Goal: Task Accomplishment & Management: Manage account settings

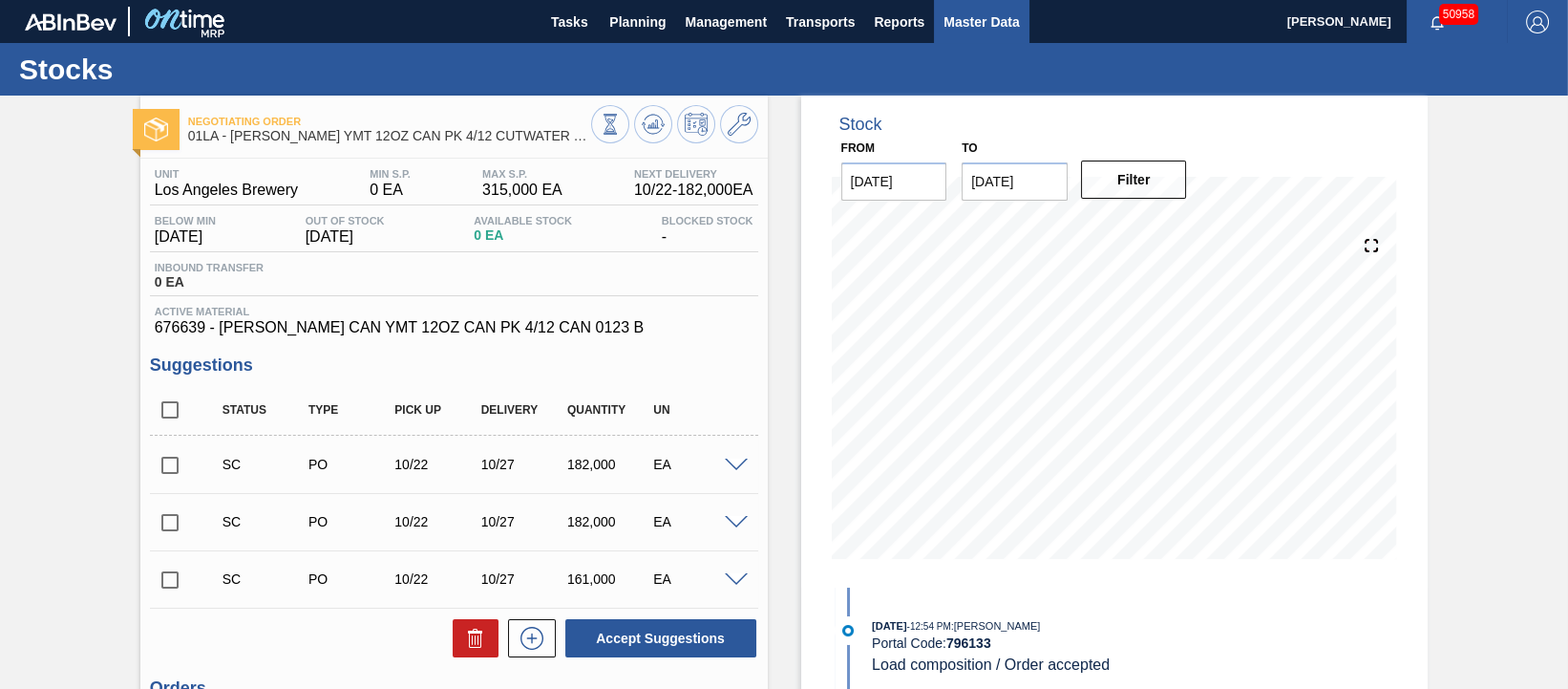
click at [963, 25] on span "Master Data" at bounding box center [981, 22] width 76 height 23
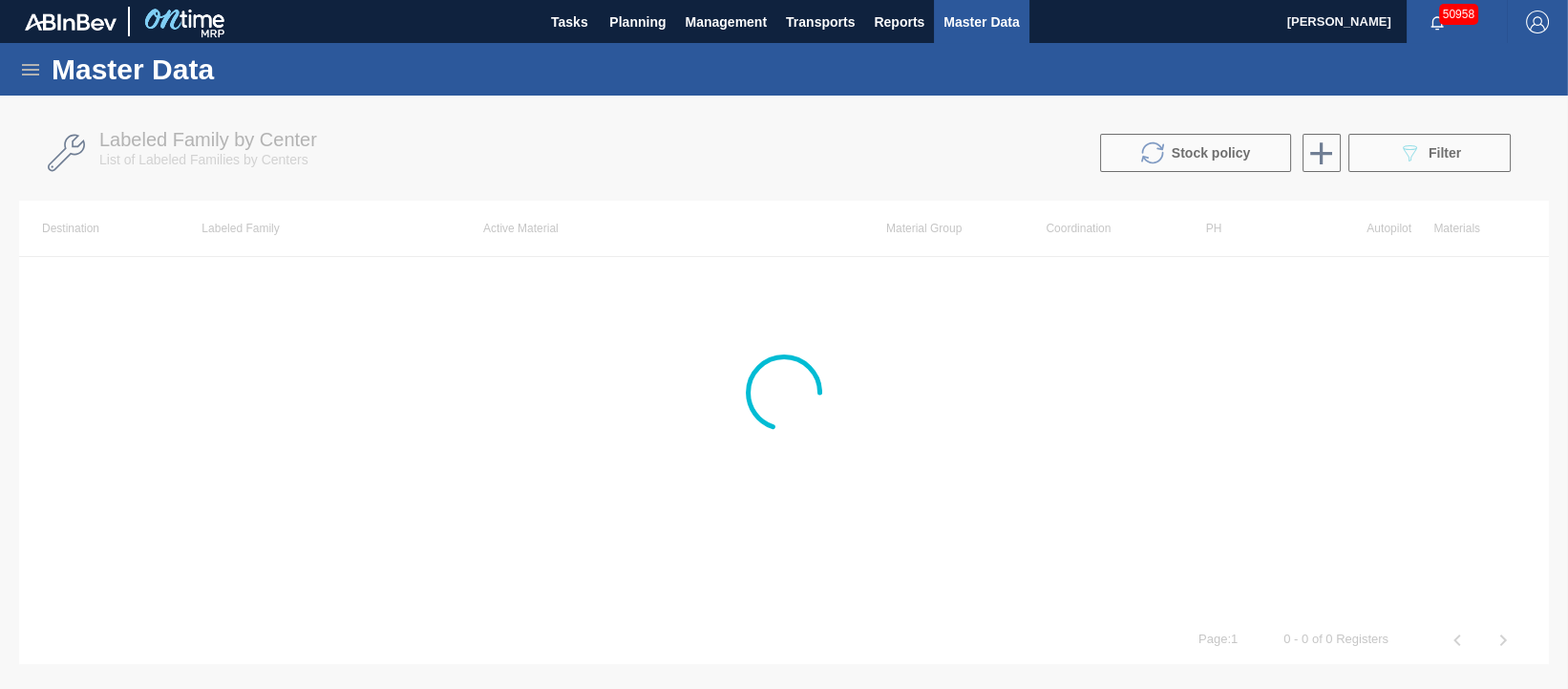
click at [1446, 157] on div at bounding box center [784, 392] width 1568 height 594
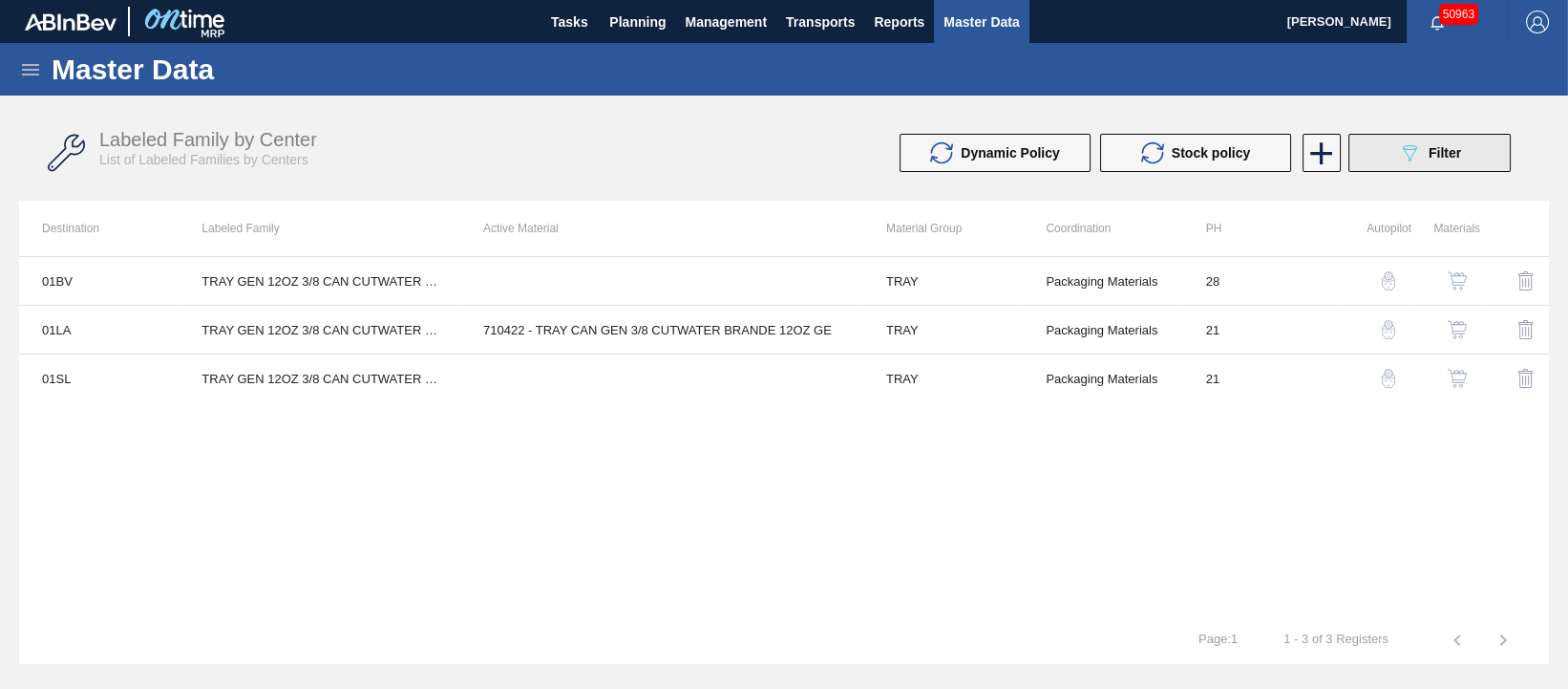
click at [1435, 157] on span "Filter" at bounding box center [1445, 154] width 32 height 16
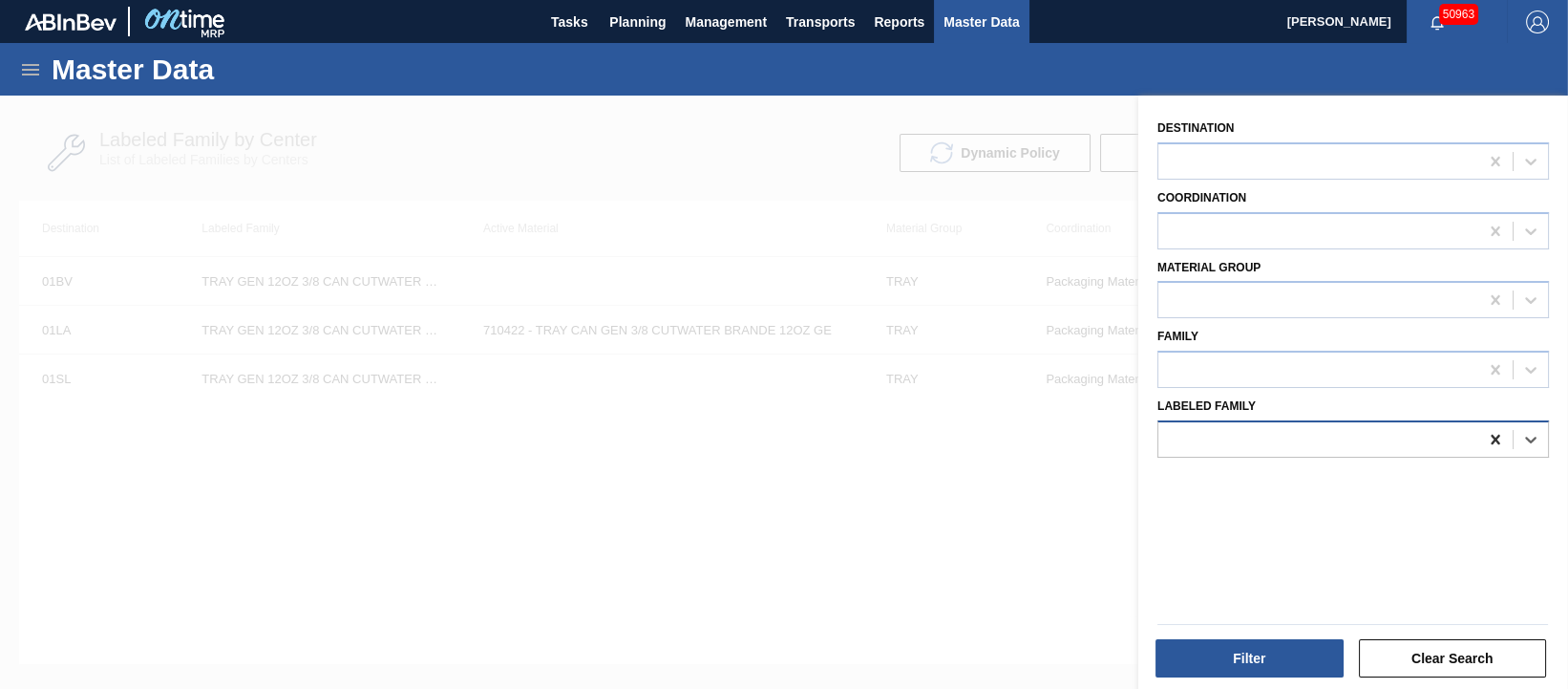
click at [1494, 438] on icon at bounding box center [1495, 440] width 9 height 10
type Family "[PERSON_NAME] can fki"
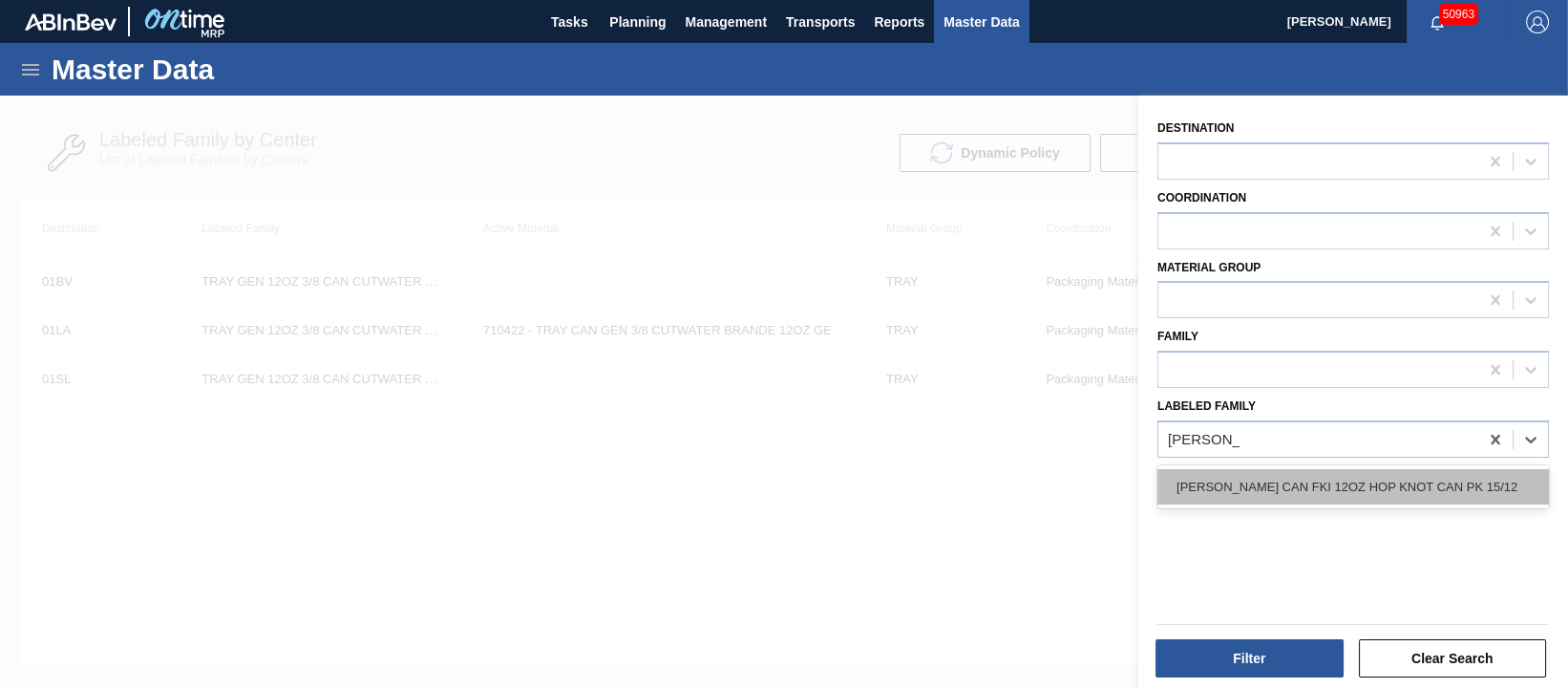
click at [1464, 480] on div "[PERSON_NAME] CAN FKI 12OZ HOP KNOT CAN PK 15/12" at bounding box center [1353, 486] width 392 height 35
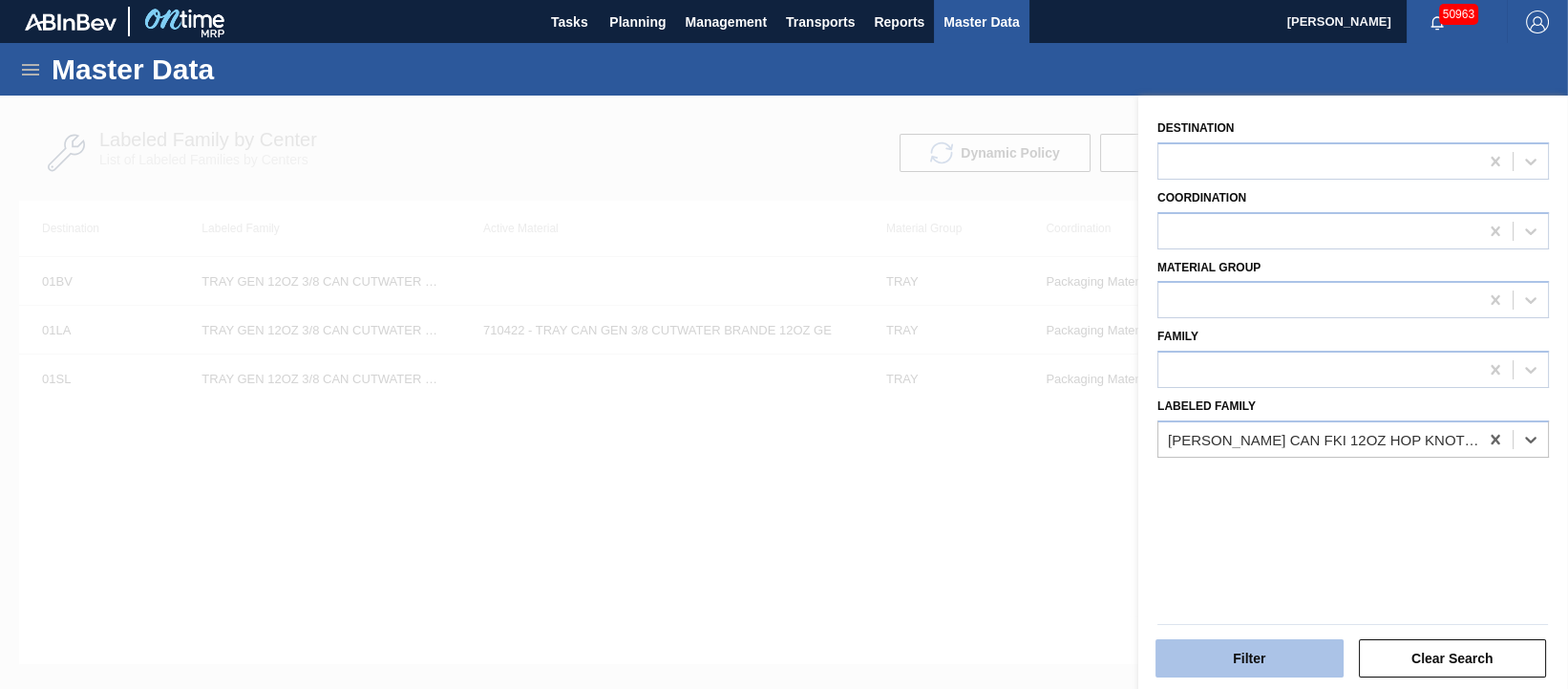
click at [1303, 649] on button "Filter" at bounding box center [1249, 658] width 188 height 38
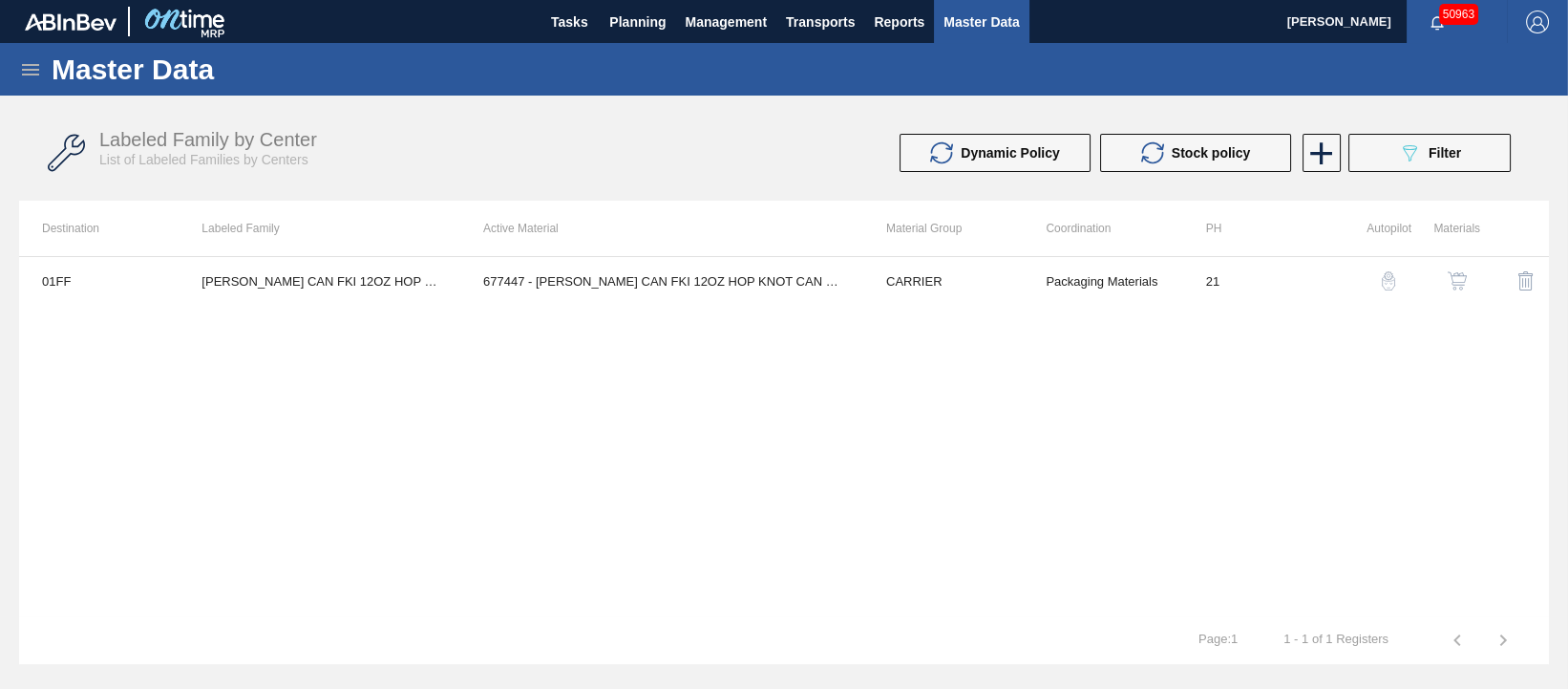
click at [1455, 281] on img "button" at bounding box center [1457, 281] width 19 height 19
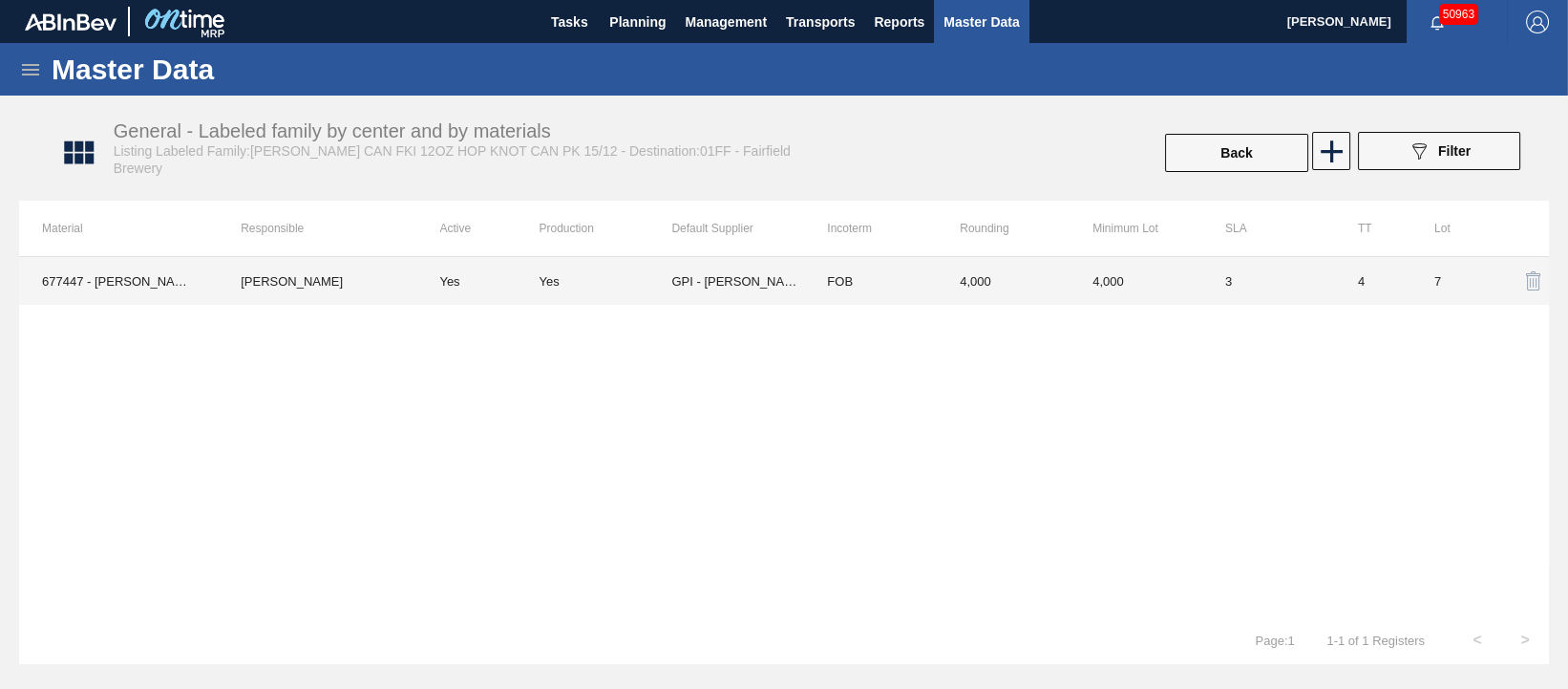
click at [288, 279] on td "[PERSON_NAME]" at bounding box center [317, 281] width 199 height 48
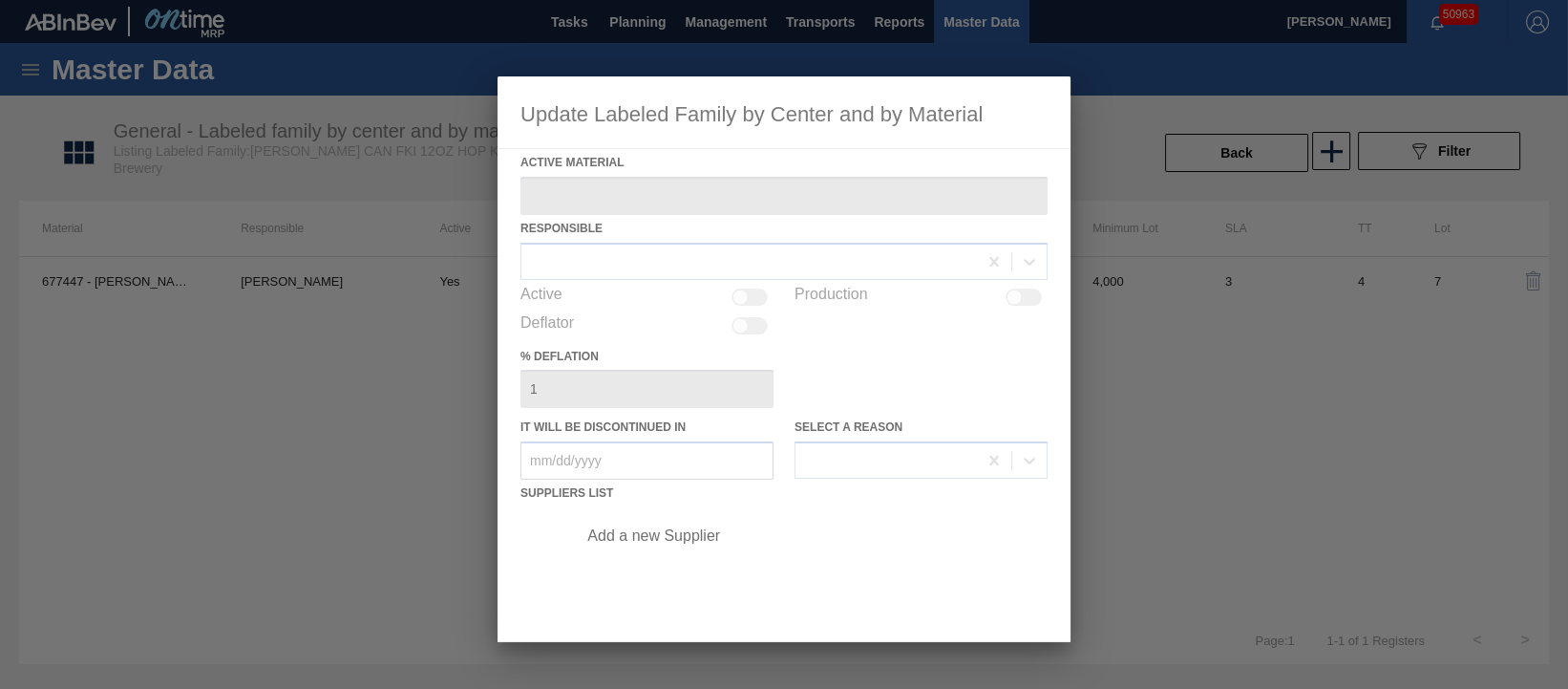
type Material "677447 - [PERSON_NAME] CAN FKI 12OZ HOP KNOT CAN PK 15/12"
checkbox input "true"
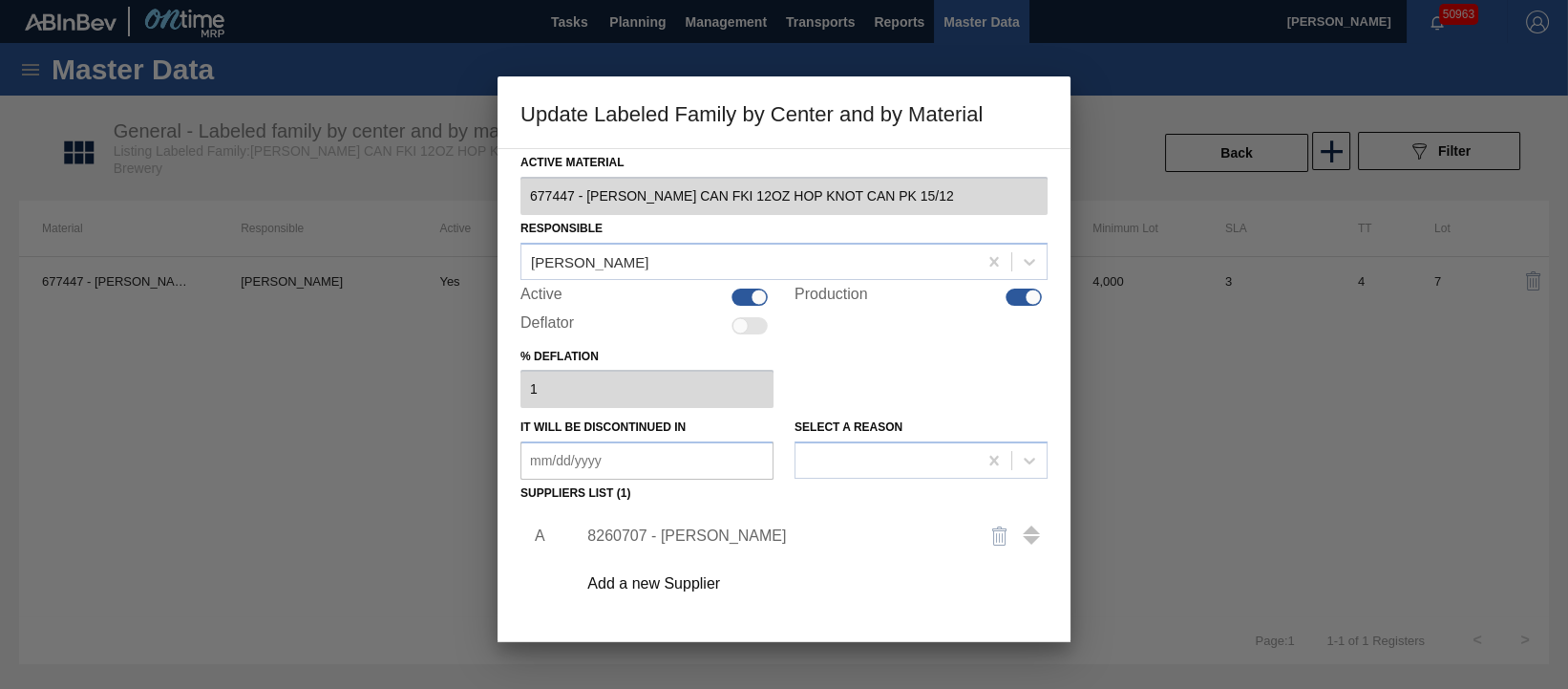
scroll to position [118, 0]
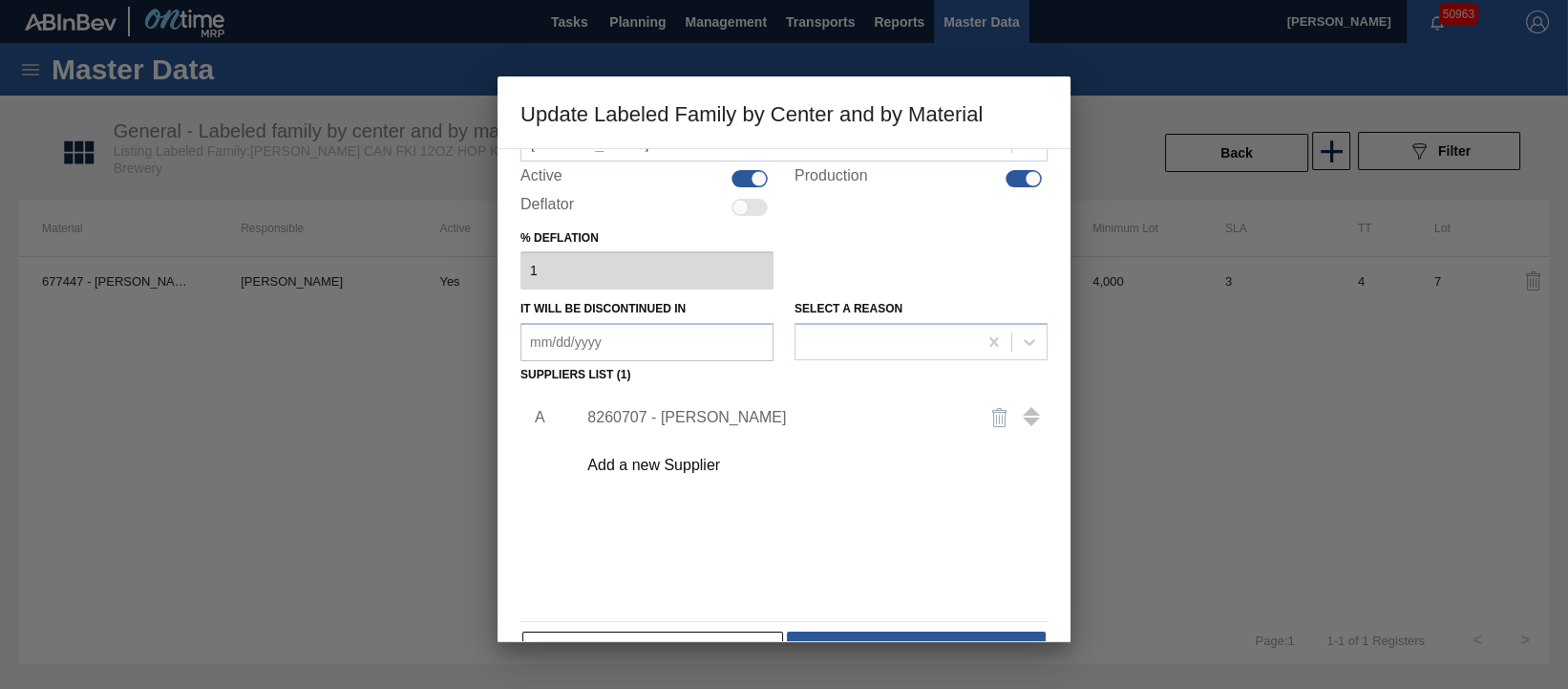
click at [691, 460] on div "Add a new Supplier" at bounding box center [775, 465] width 374 height 17
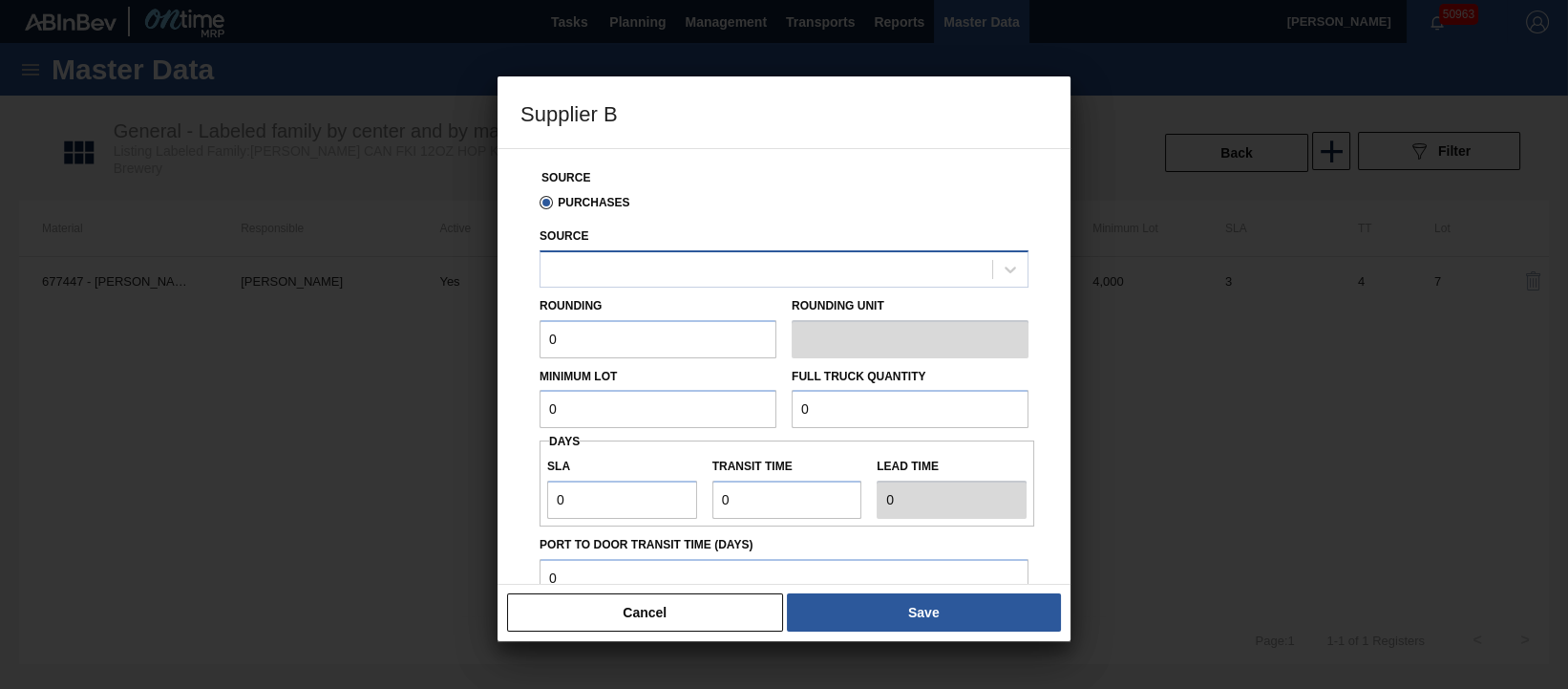
click at [744, 267] on div at bounding box center [766, 269] width 452 height 28
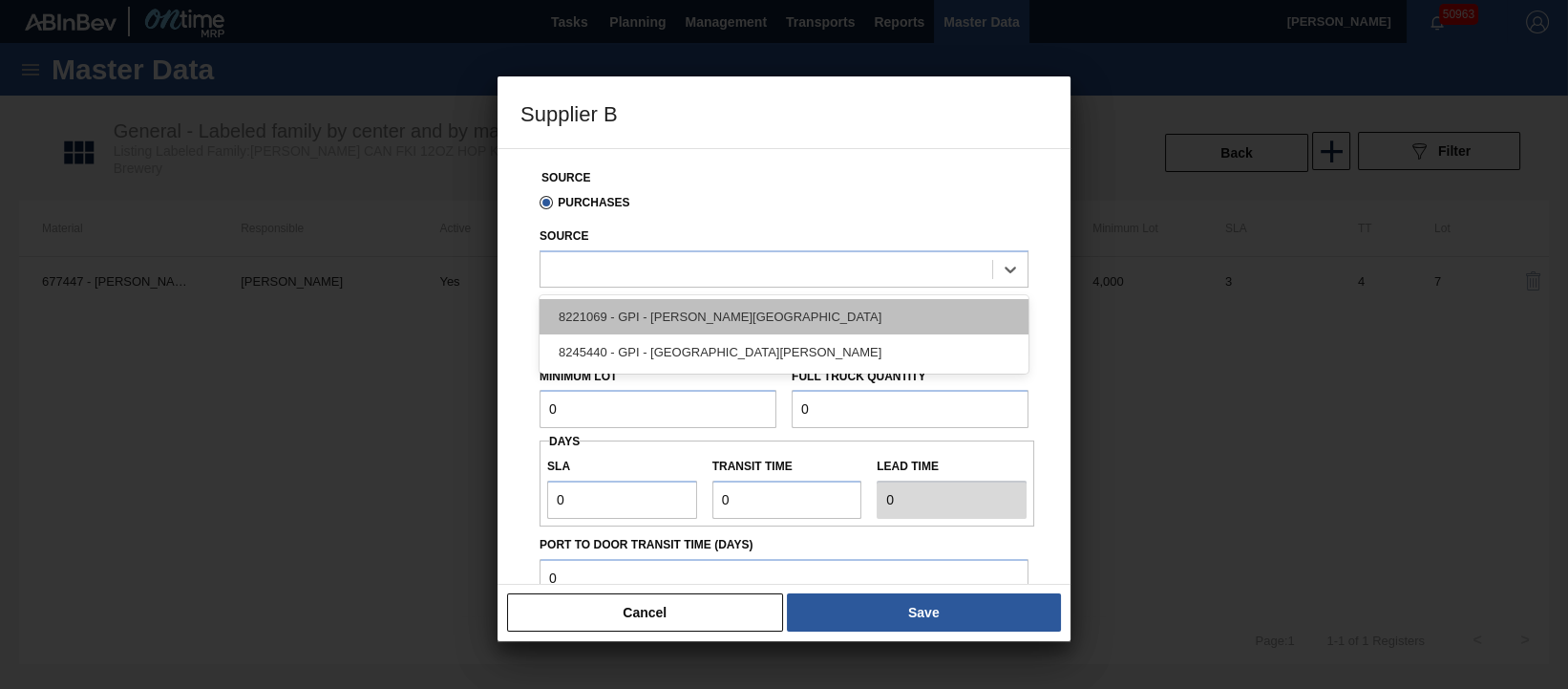
click at [724, 326] on div "8221069 - GPI - [PERSON_NAME][GEOGRAPHIC_DATA]" at bounding box center [784, 317] width 489 height 35
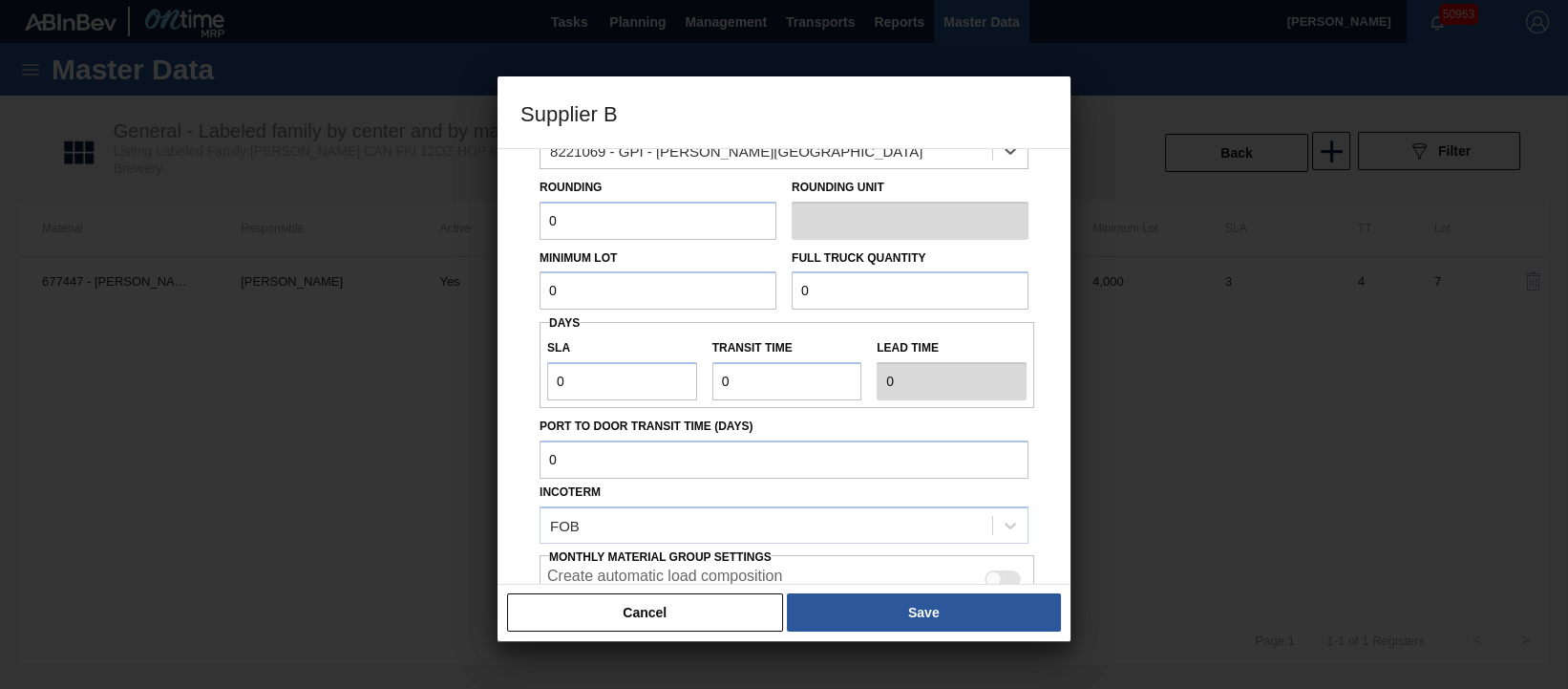
scroll to position [0, 0]
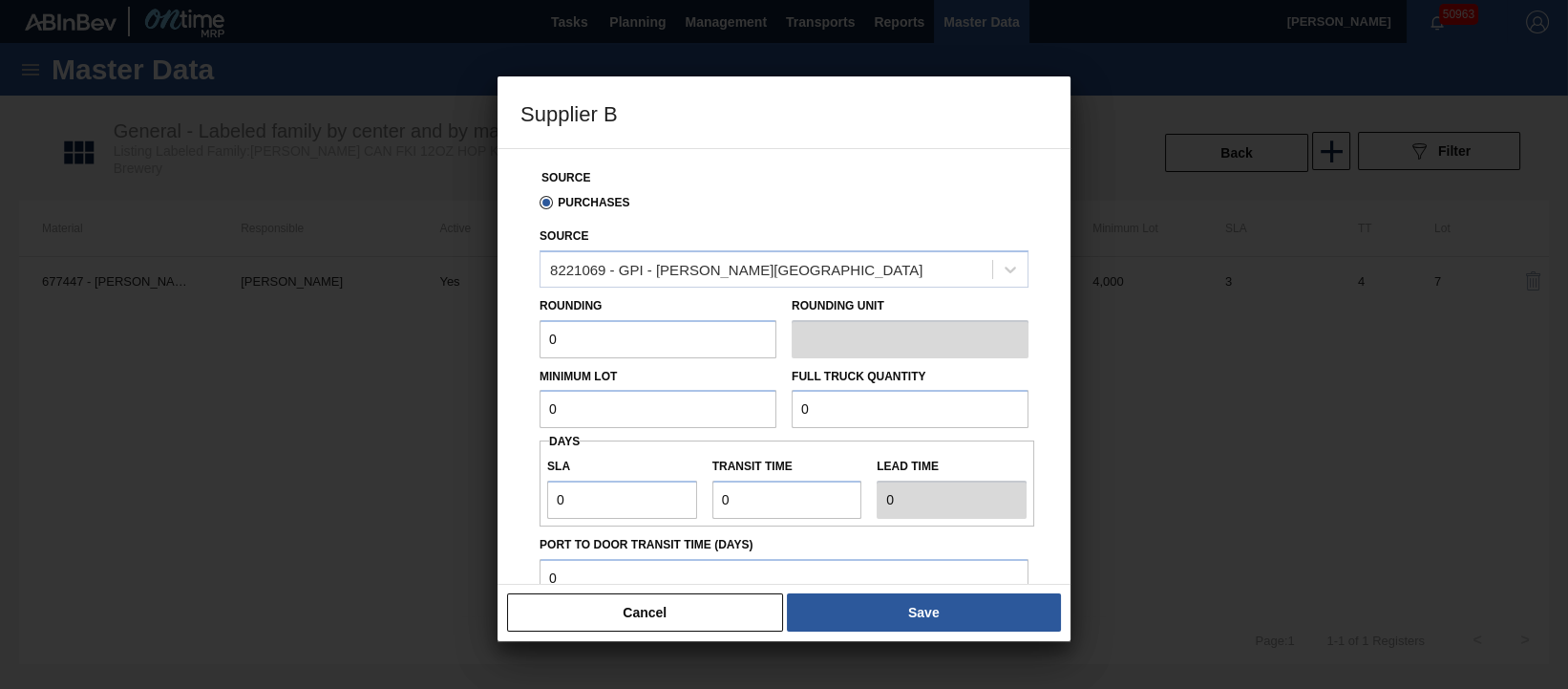
click at [578, 330] on input "0" at bounding box center [658, 339] width 237 height 38
type input "4,000"
click at [900, 413] on input "0" at bounding box center [909, 408] width 237 height 38
type input "104,000"
drag, startPoint x: 590, startPoint y: 500, endPoint x: 544, endPoint y: 501, distance: 46.0
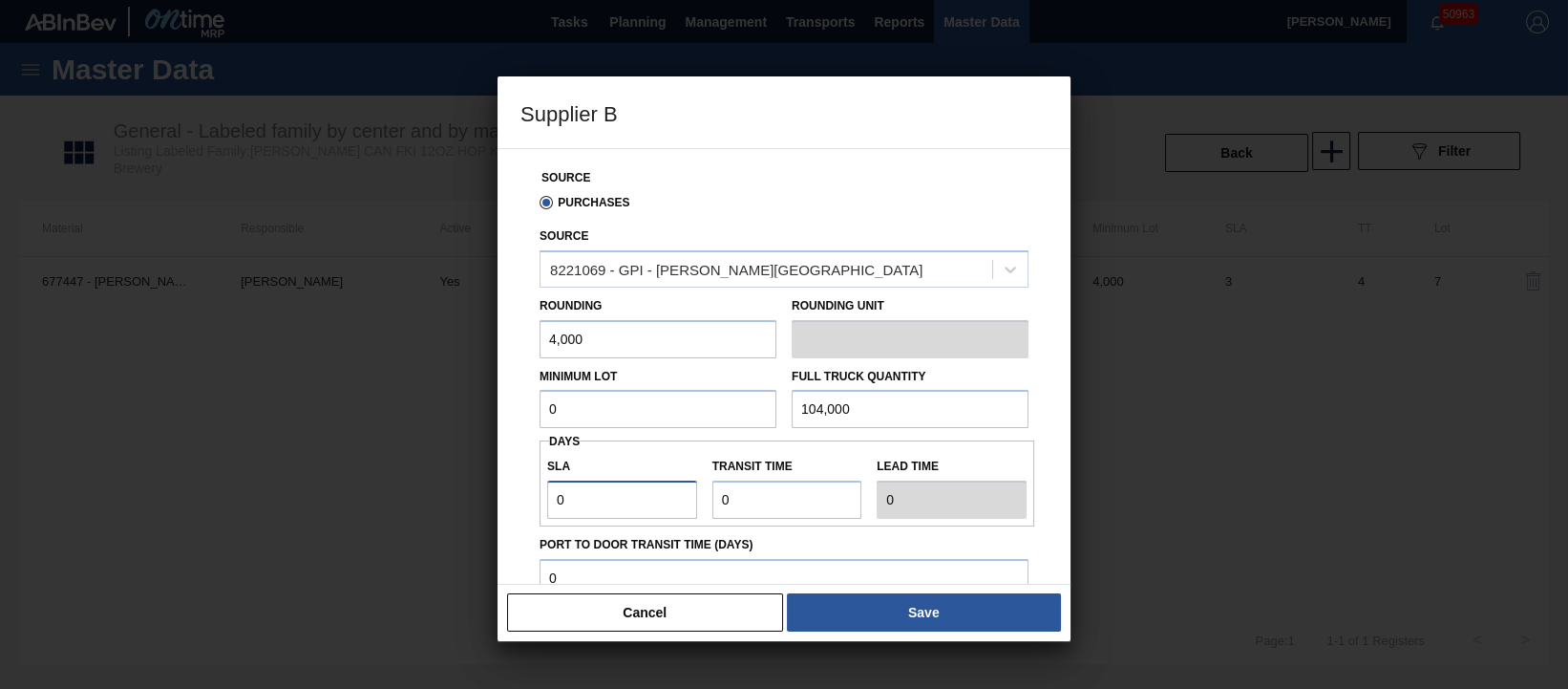
click at [544, 501] on div "SLA 0" at bounding box center [622, 485] width 165 height 66
type input "5"
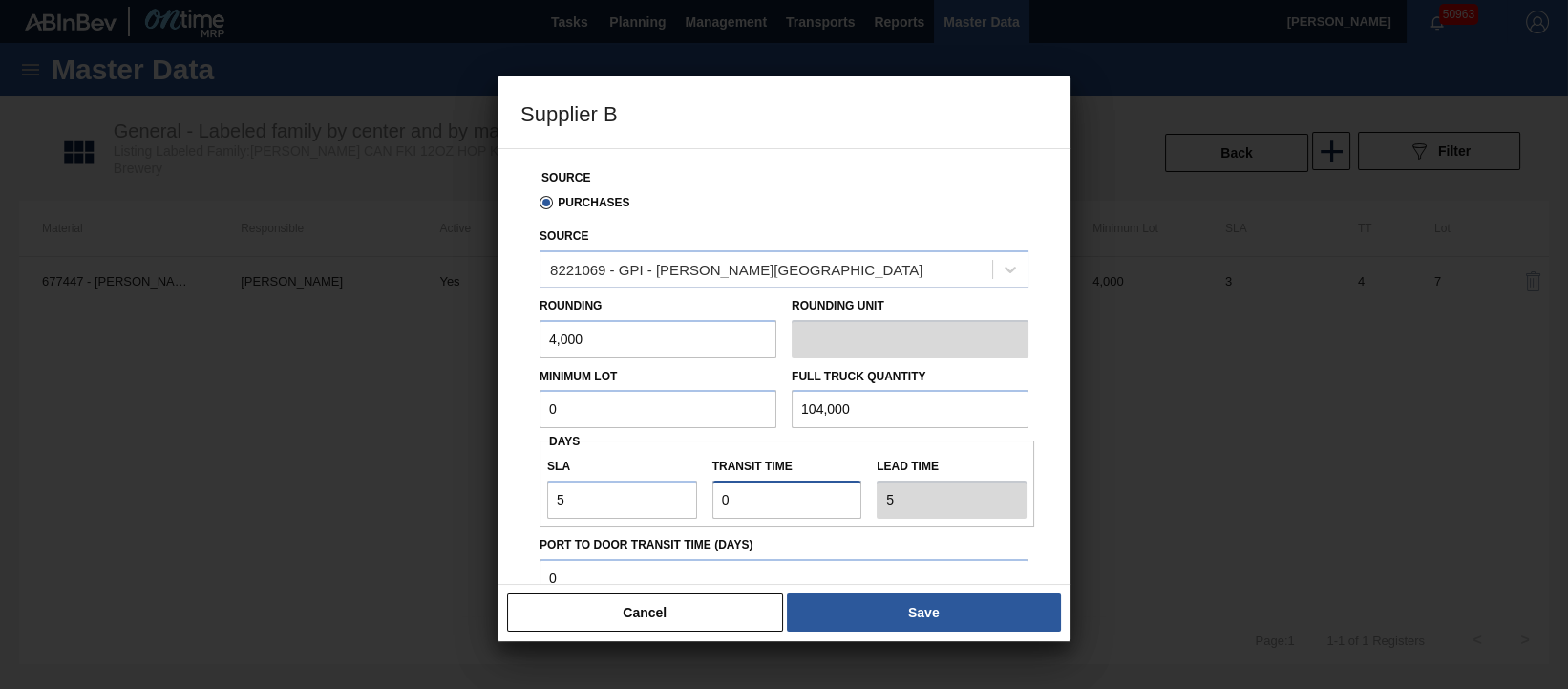
type input "10"
type input "5"
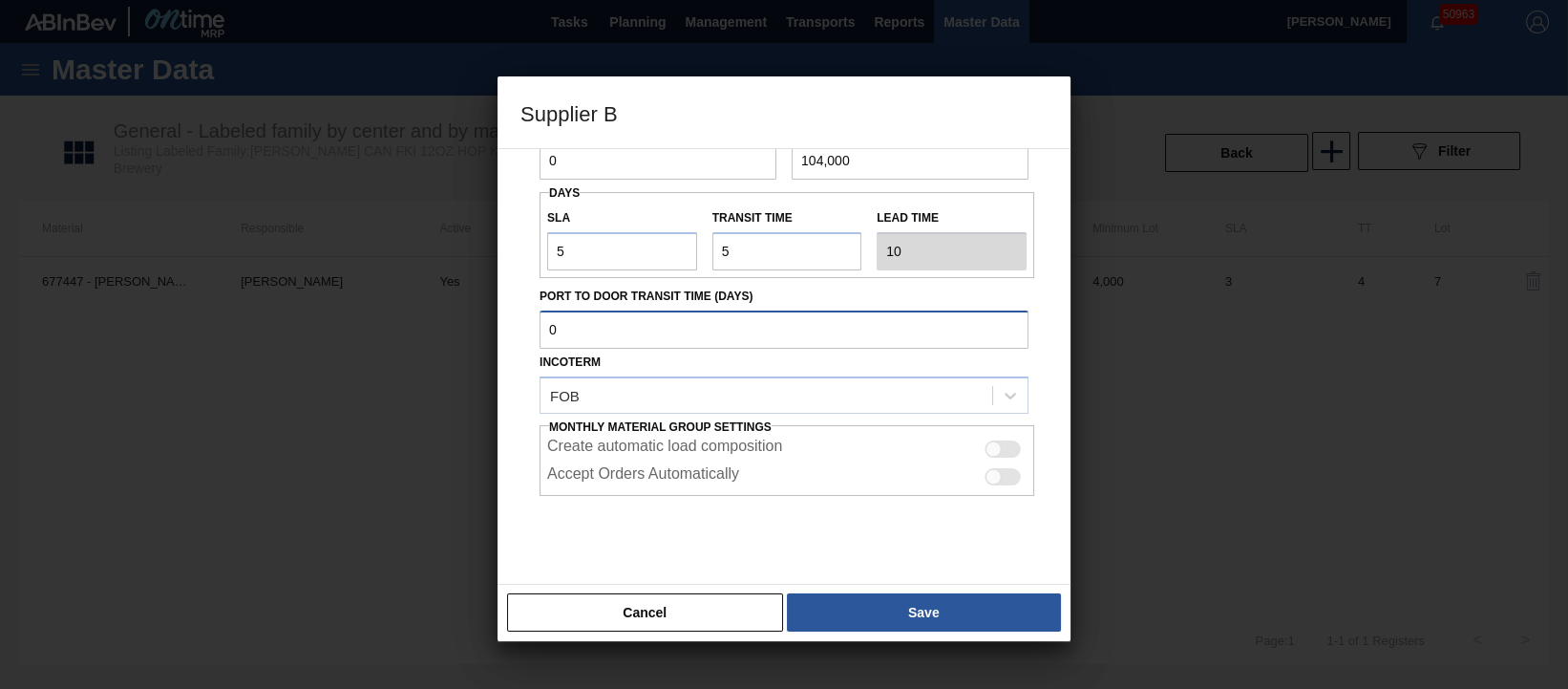
scroll to position [252, 0]
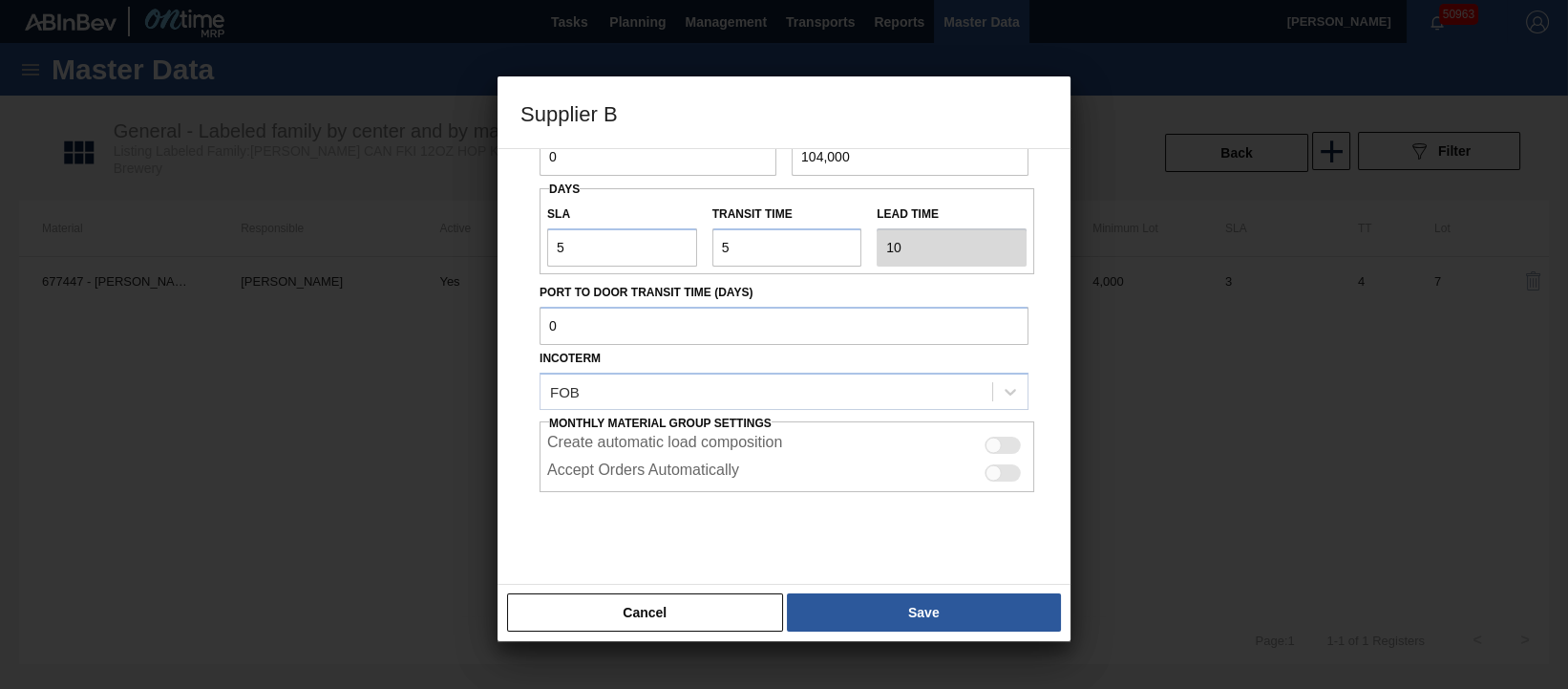
click at [753, 538] on div at bounding box center [784, 539] width 489 height 95
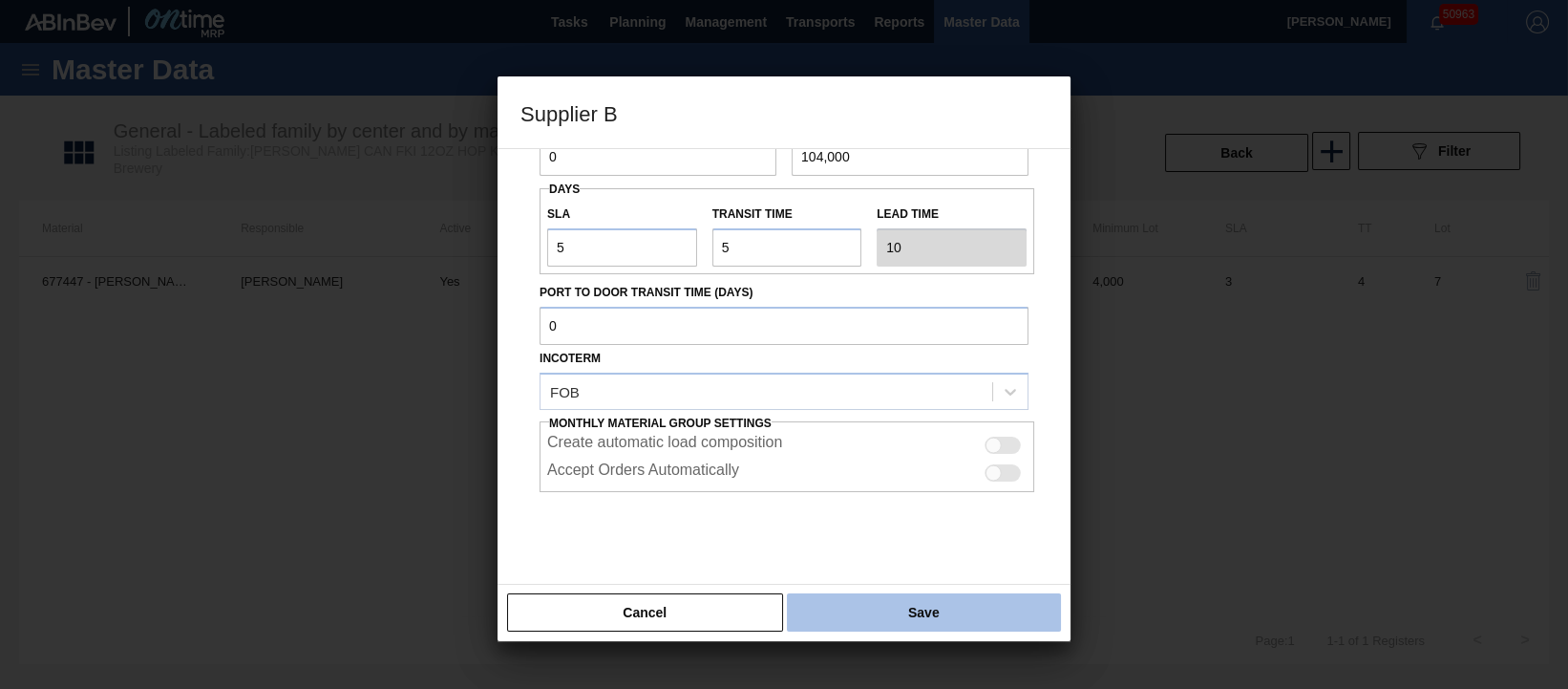
click at [894, 600] on button "Save" at bounding box center [924, 612] width 275 height 38
type input "Pallets"
click at [929, 610] on button "Save" at bounding box center [924, 612] width 275 height 38
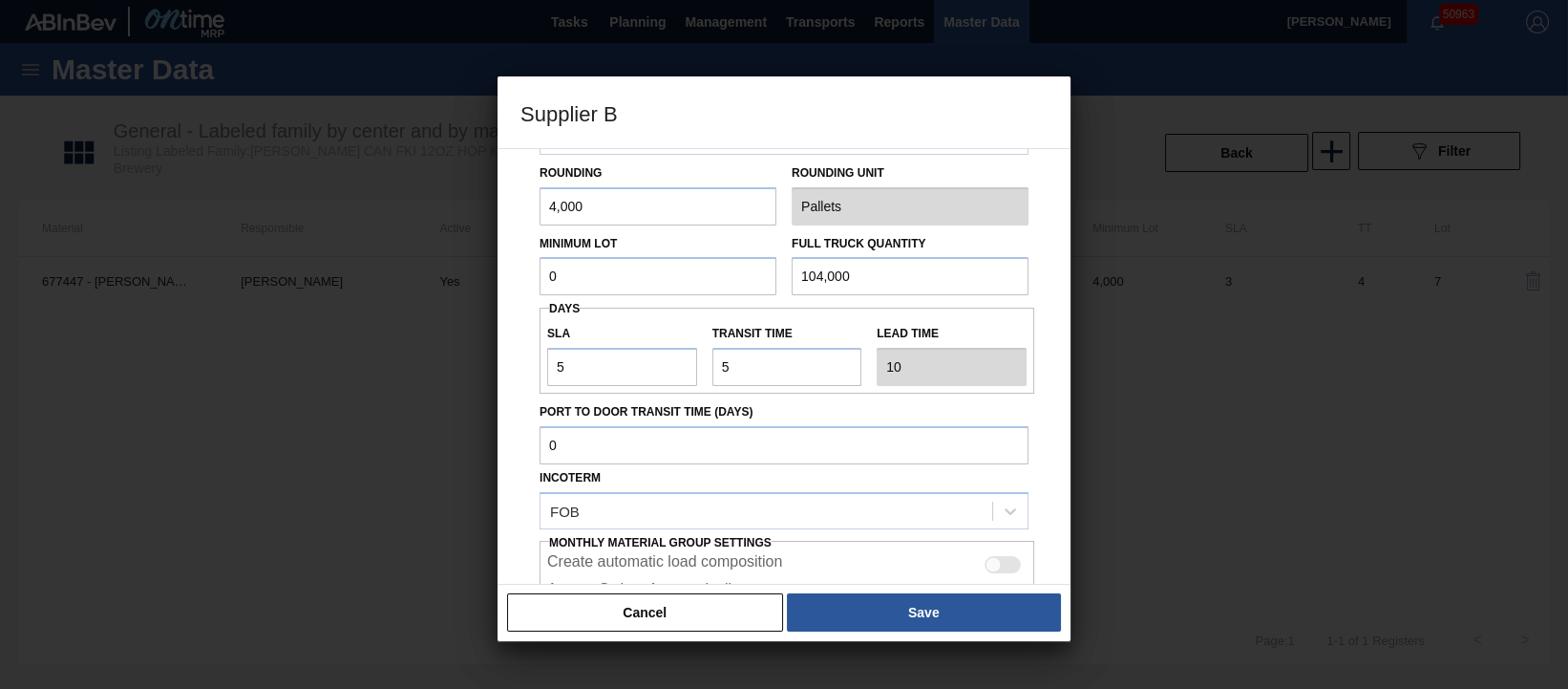
scroll to position [14, 0]
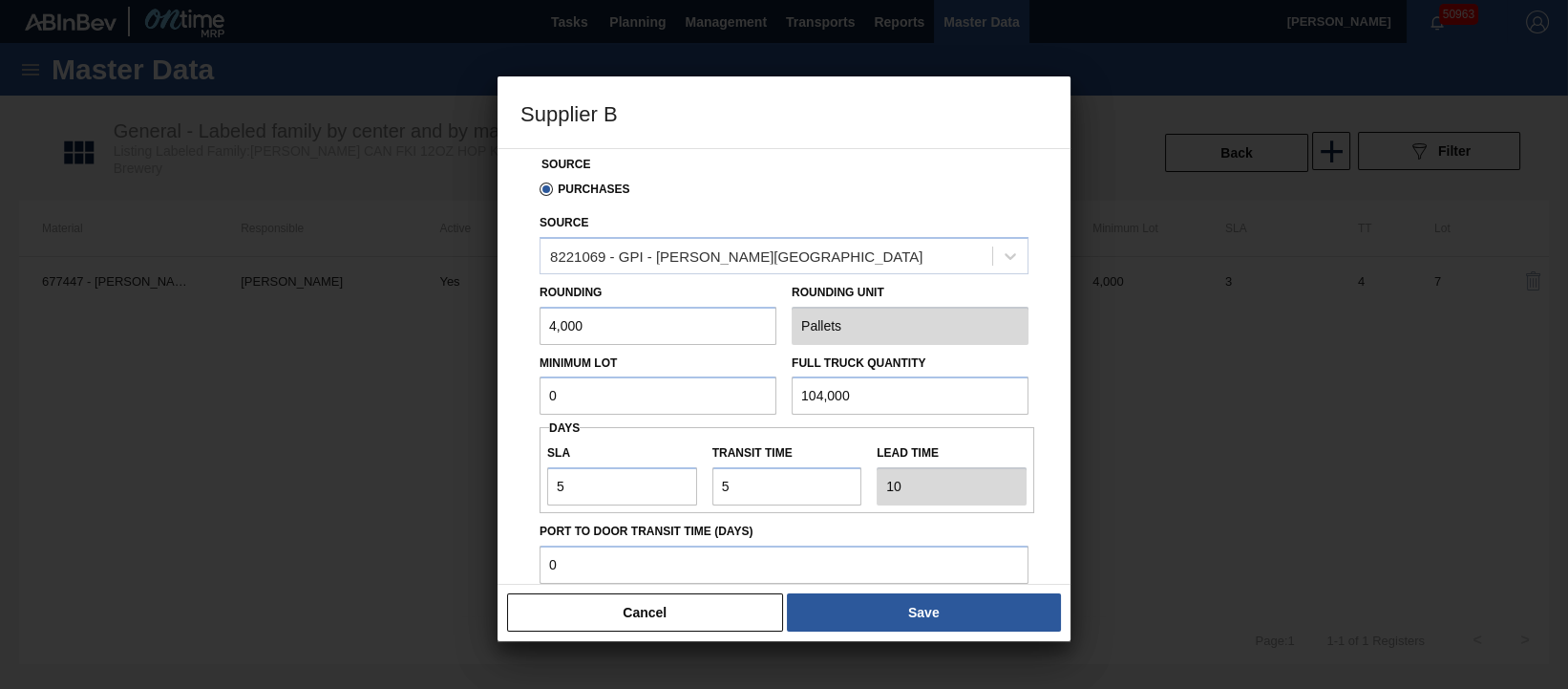
click at [635, 409] on input "0" at bounding box center [658, 395] width 237 height 38
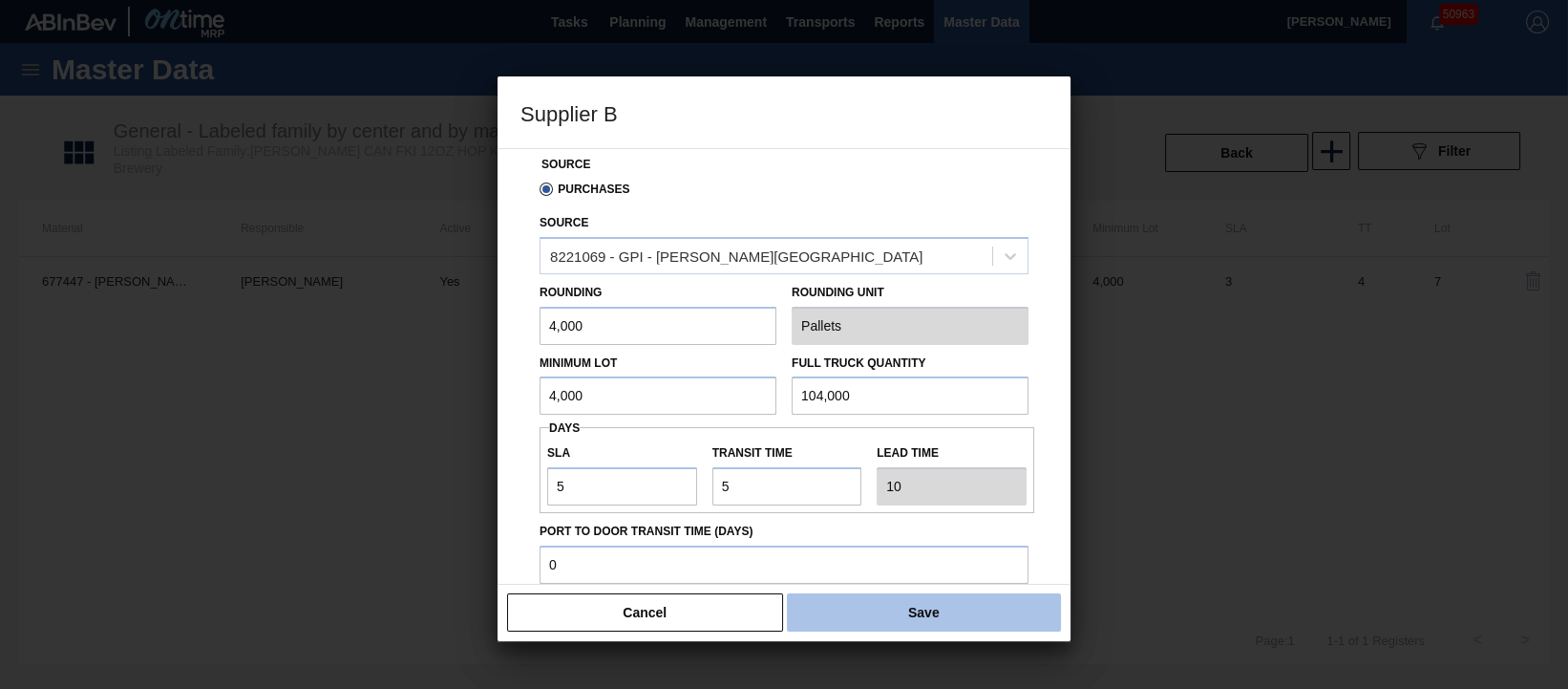
type input "4,000"
click at [902, 615] on button "Save" at bounding box center [924, 612] width 275 height 38
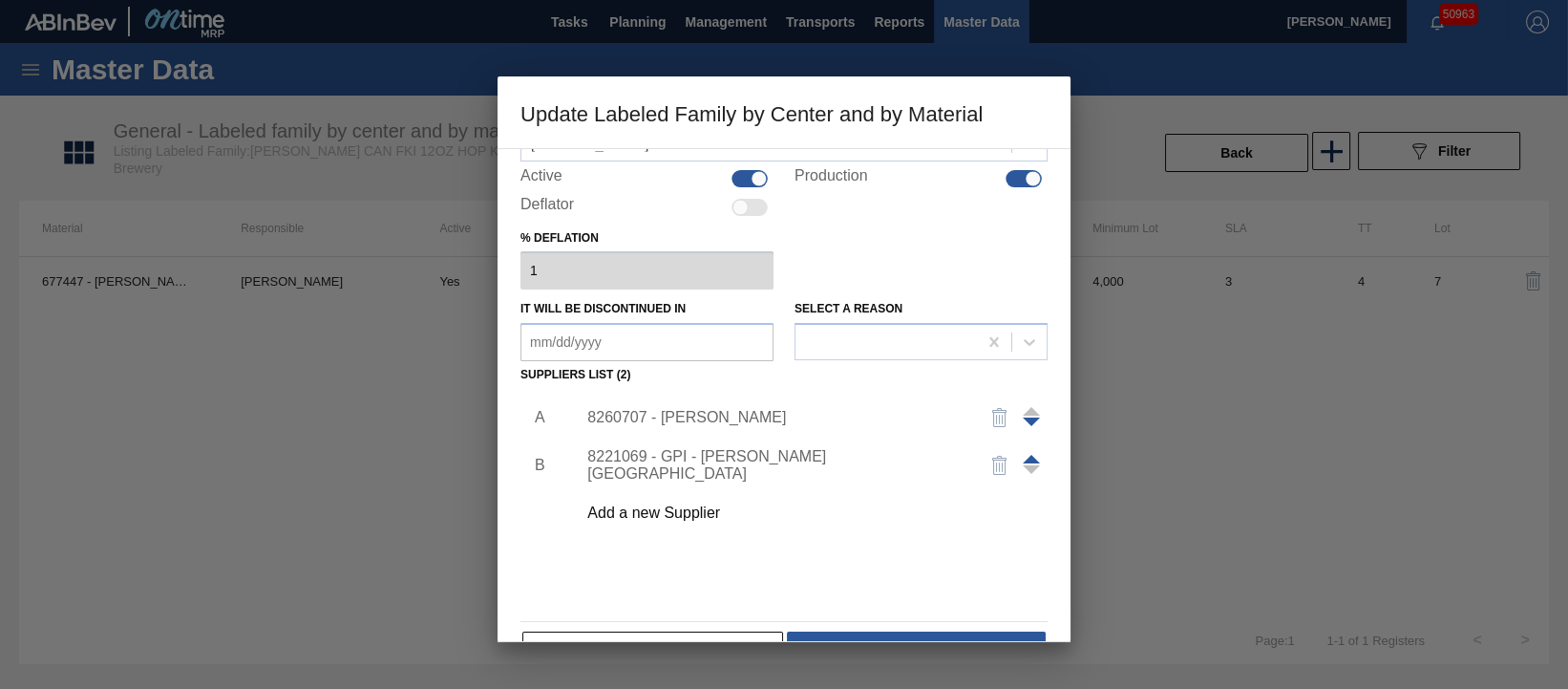
click at [632, 420] on div "8260707 - [PERSON_NAME]" at bounding box center [775, 416] width 374 height 17
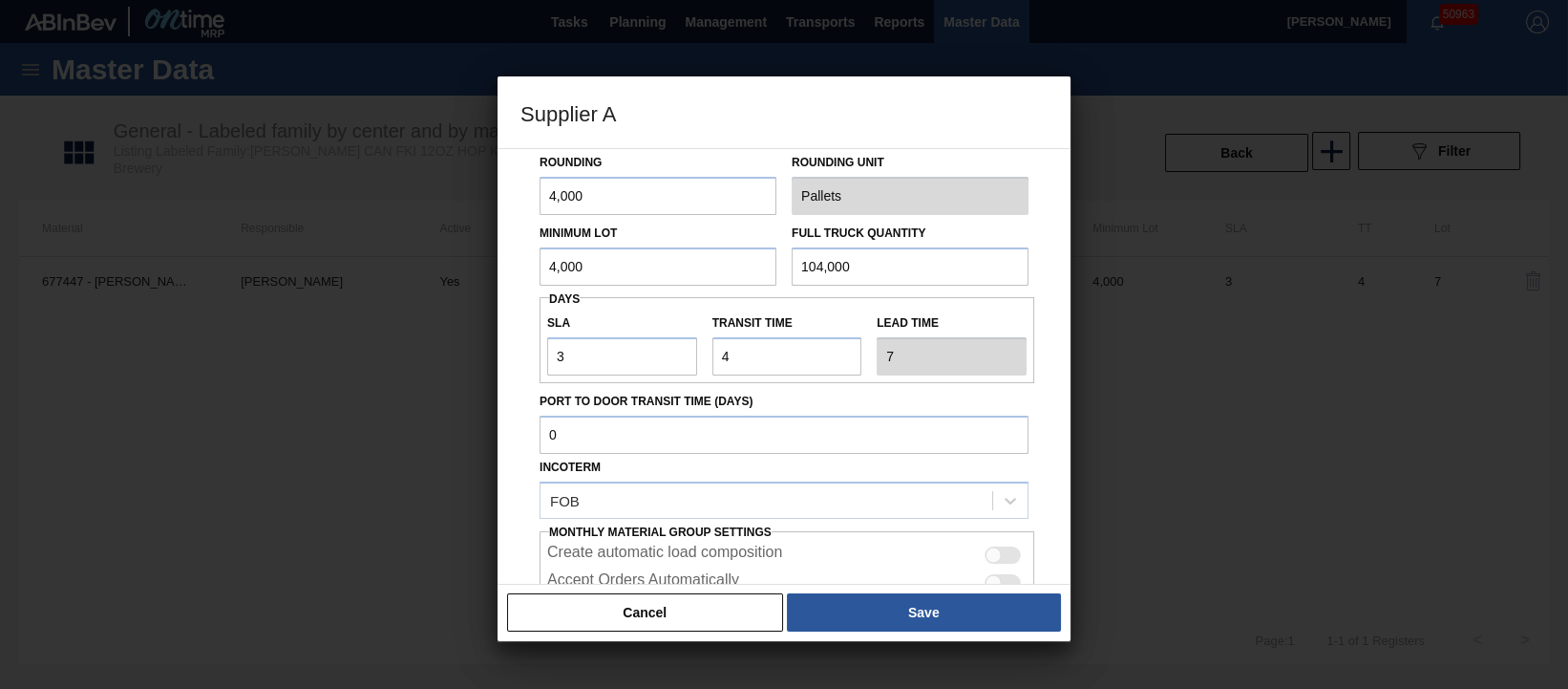
scroll to position [118, 0]
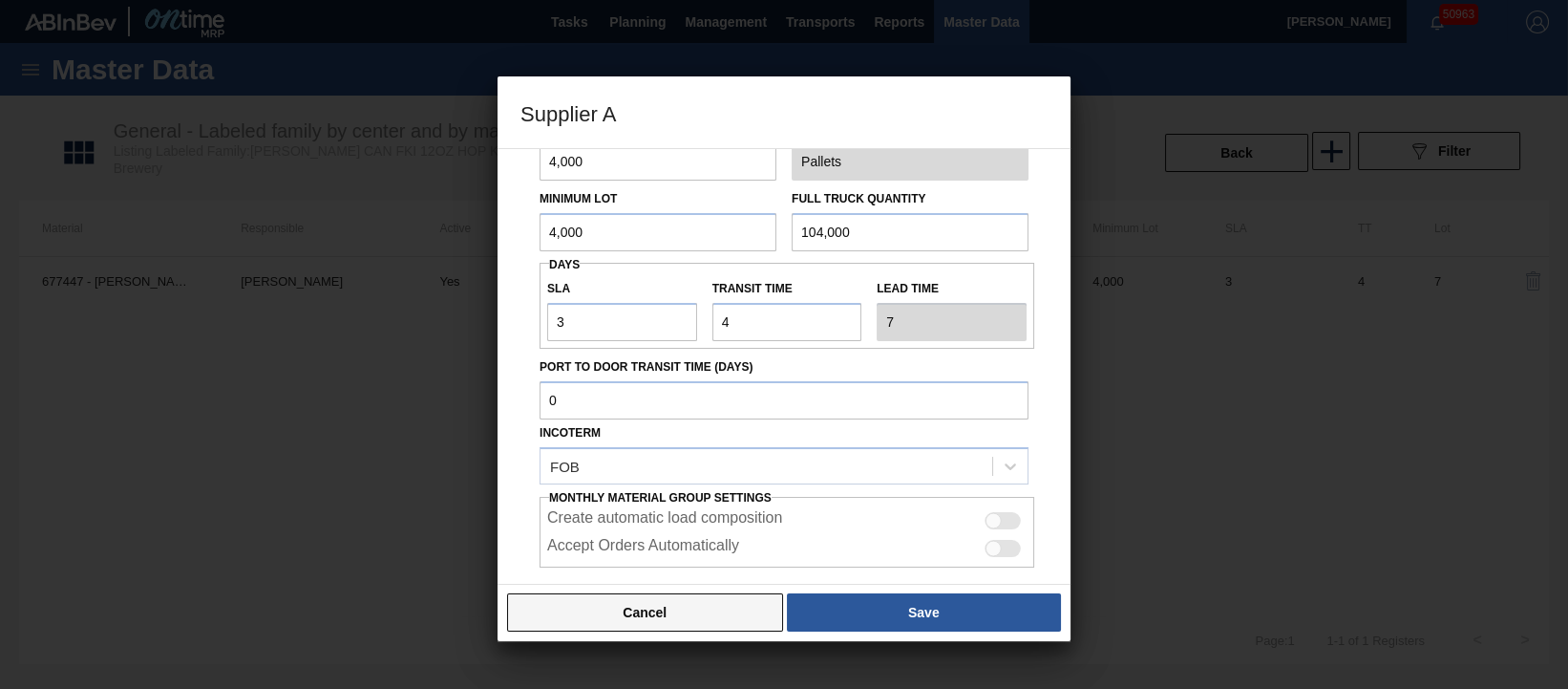
click at [673, 612] on button "Cancel" at bounding box center [645, 612] width 276 height 38
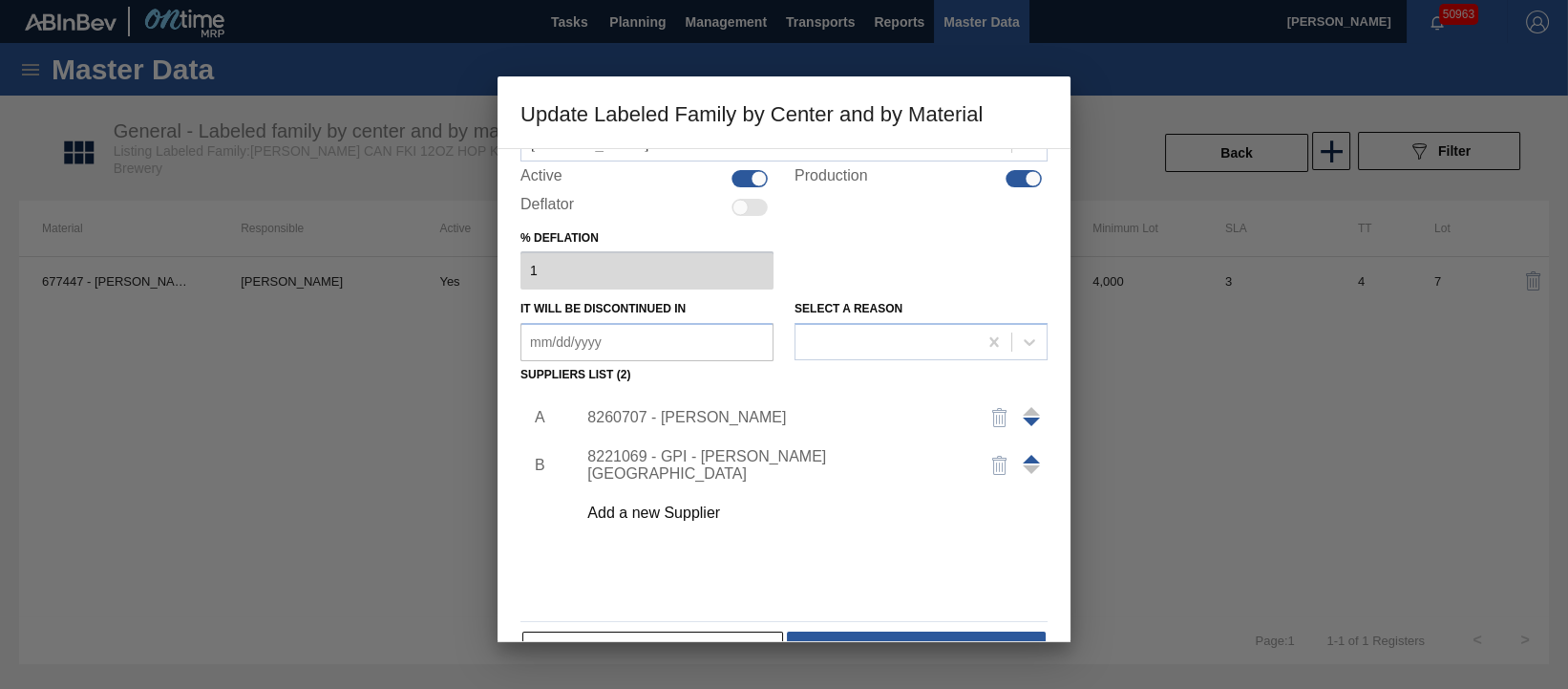
click at [680, 467] on div "8221069 - GPI - [PERSON_NAME][GEOGRAPHIC_DATA]" at bounding box center [775, 465] width 374 height 34
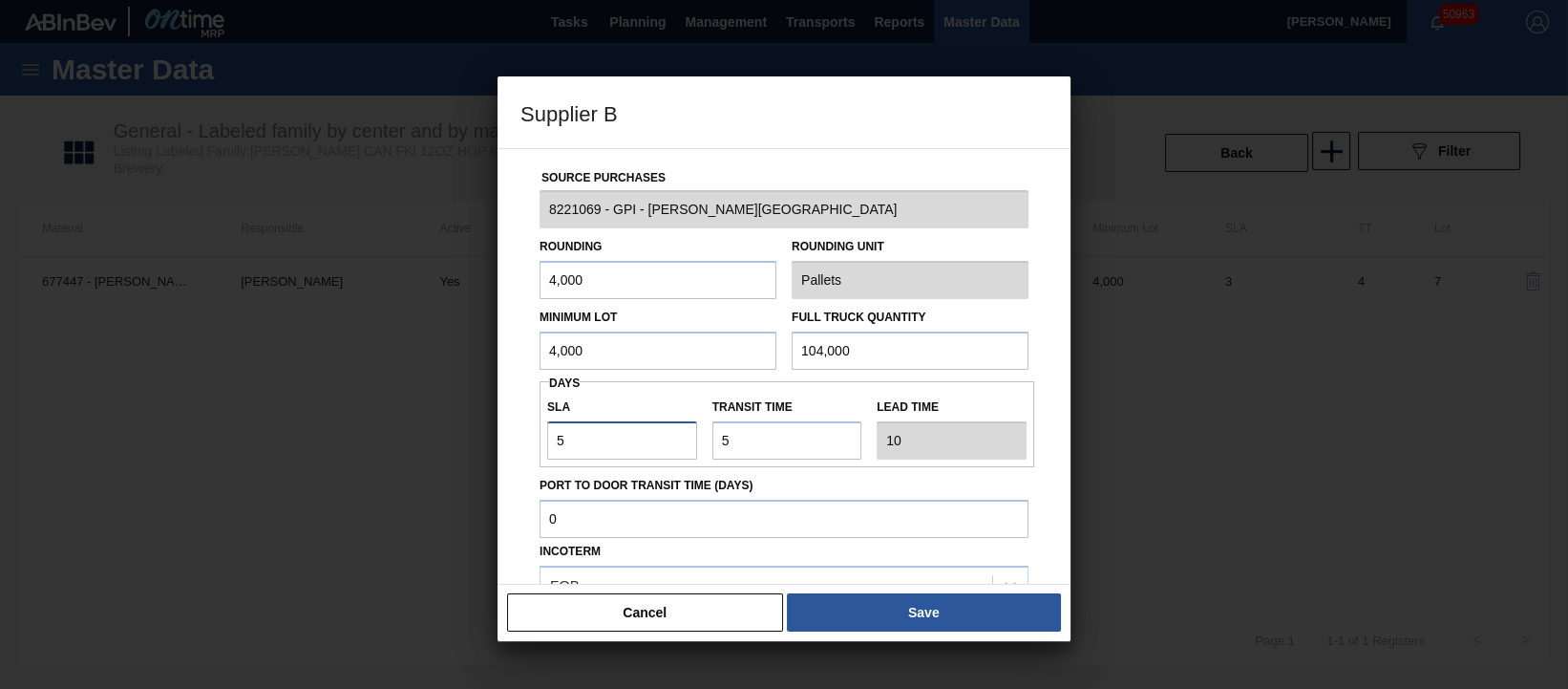
drag, startPoint x: 582, startPoint y: 453, endPoint x: 519, endPoint y: 446, distance: 63.4
click at [519, 446] on div "Source Purchases 8221069 - GPI - [PERSON_NAME] Rounding 4,000 Rounding Unit Pal…" at bounding box center [784, 365] width 573 height 436
type input "3"
type input "8"
type input "3"
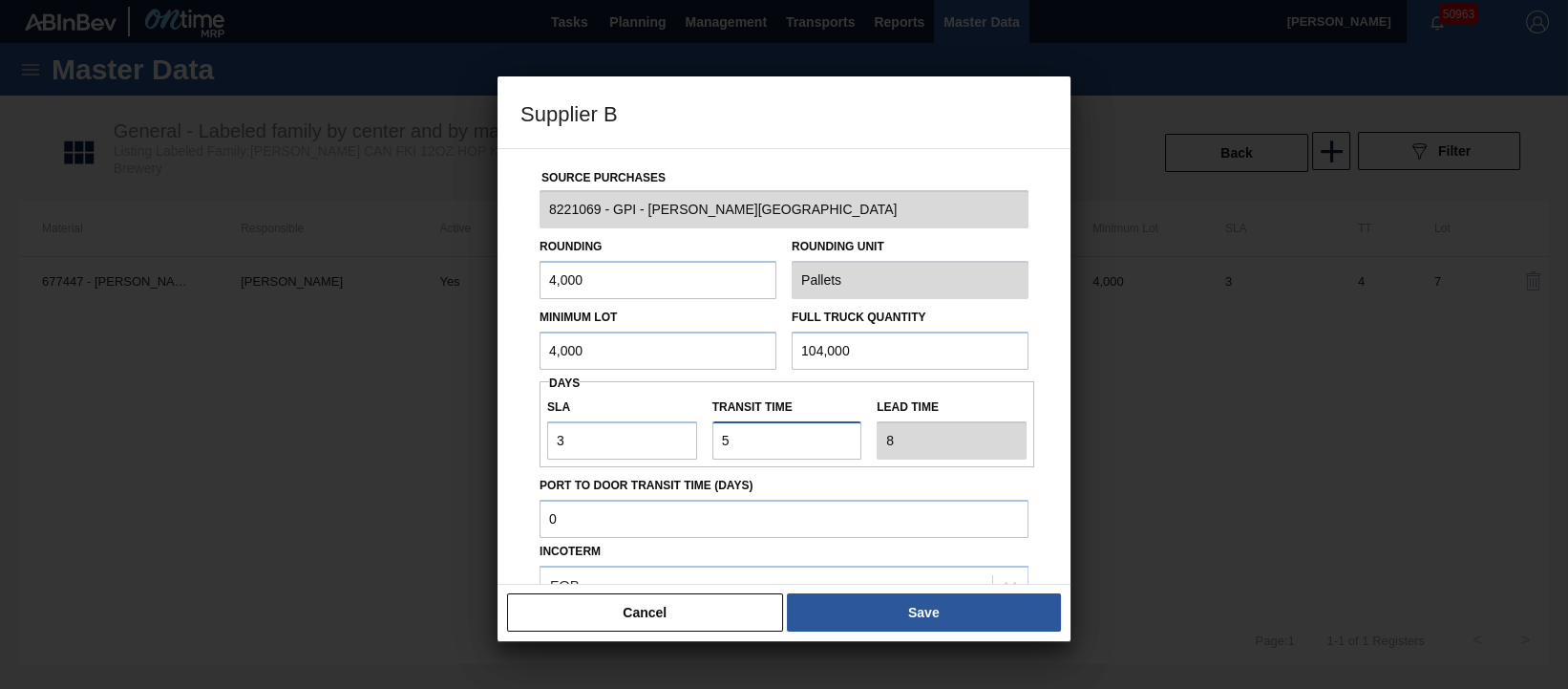
type input "4"
type input "7"
type input "4"
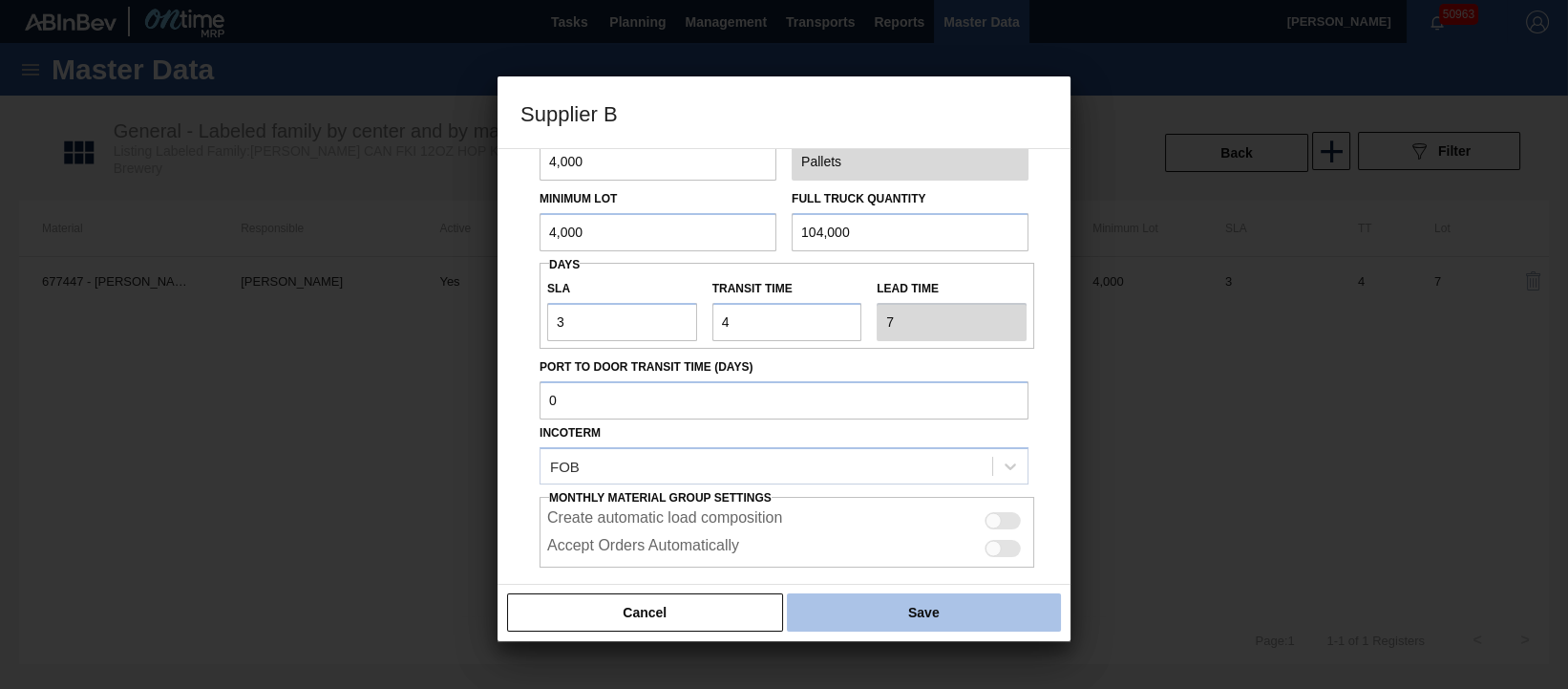
click at [924, 606] on button "Save" at bounding box center [924, 612] width 275 height 38
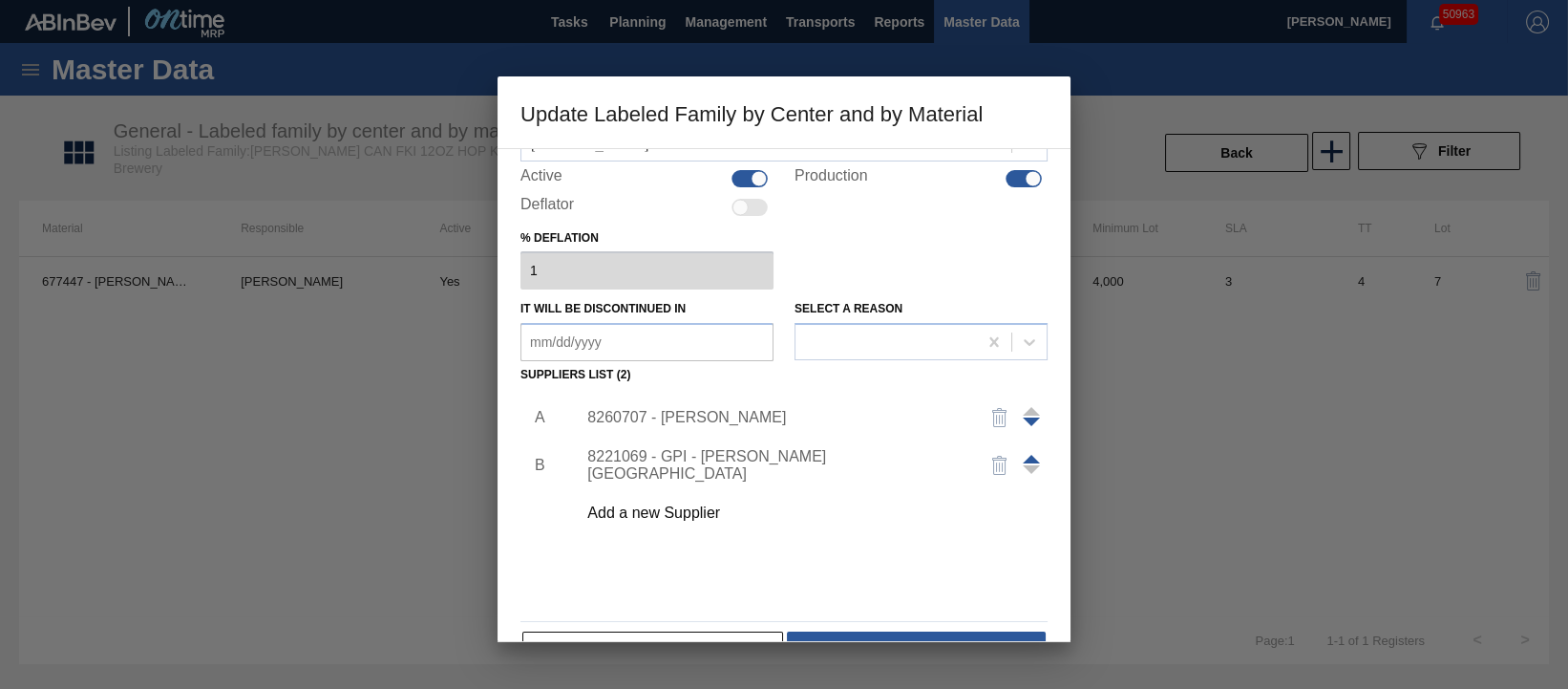
click at [996, 409] on img "button" at bounding box center [999, 416] width 23 height 23
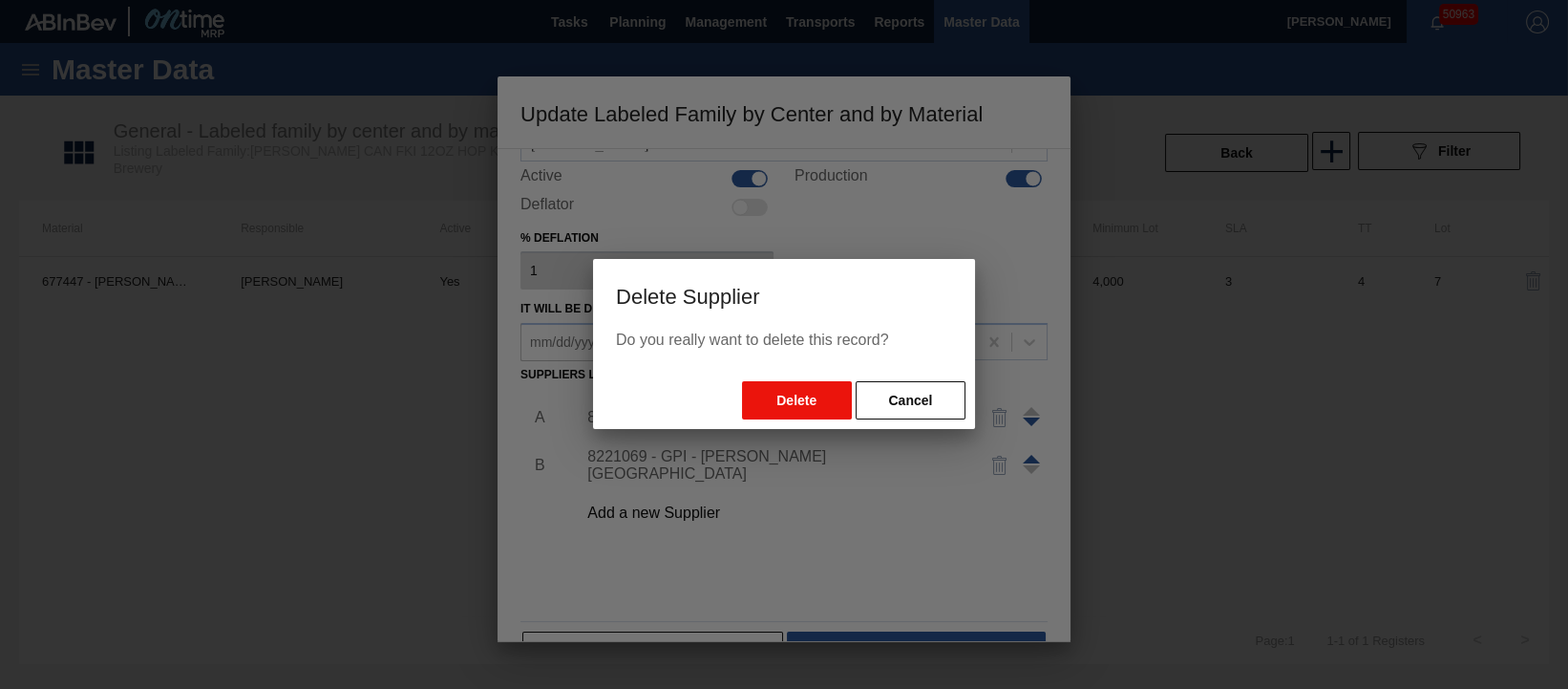
click at [800, 402] on button "Delete" at bounding box center [797, 400] width 110 height 38
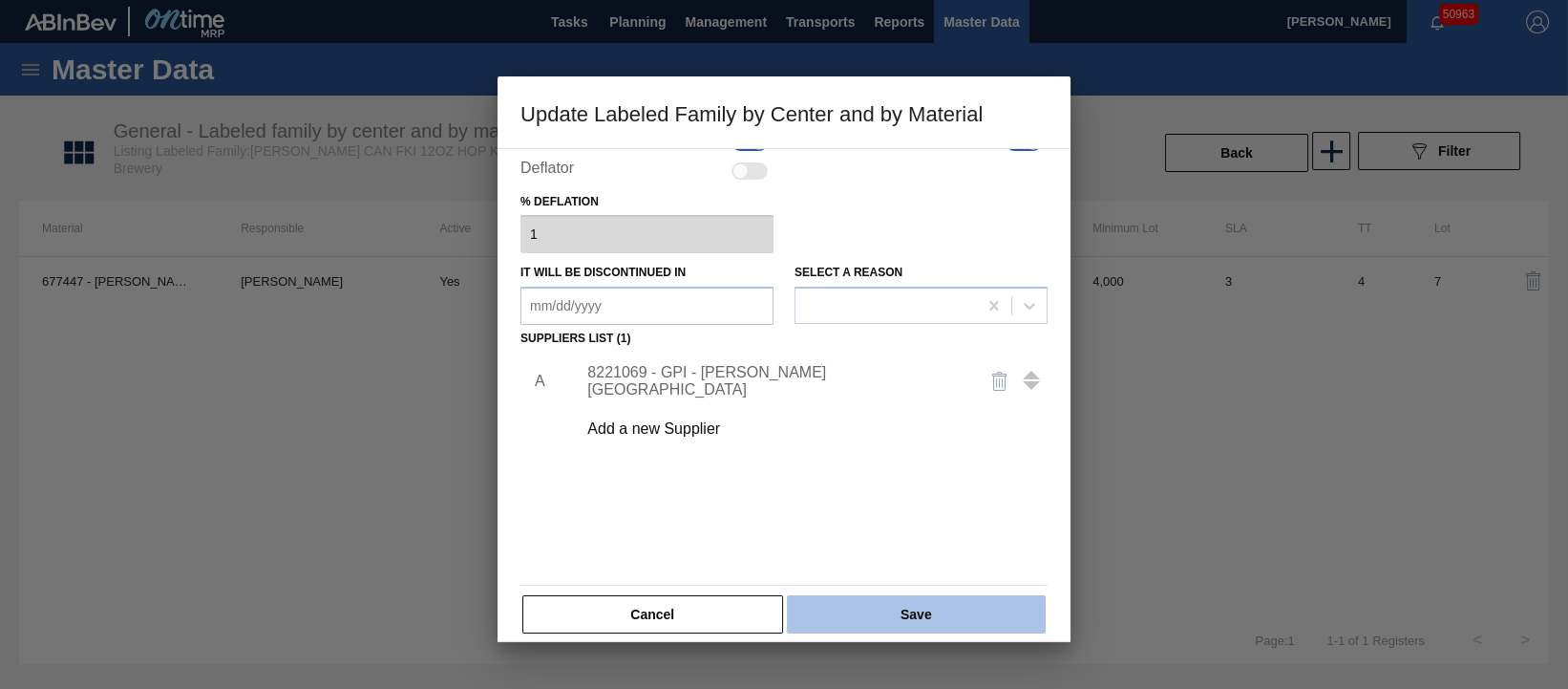
scroll to position [171, 0]
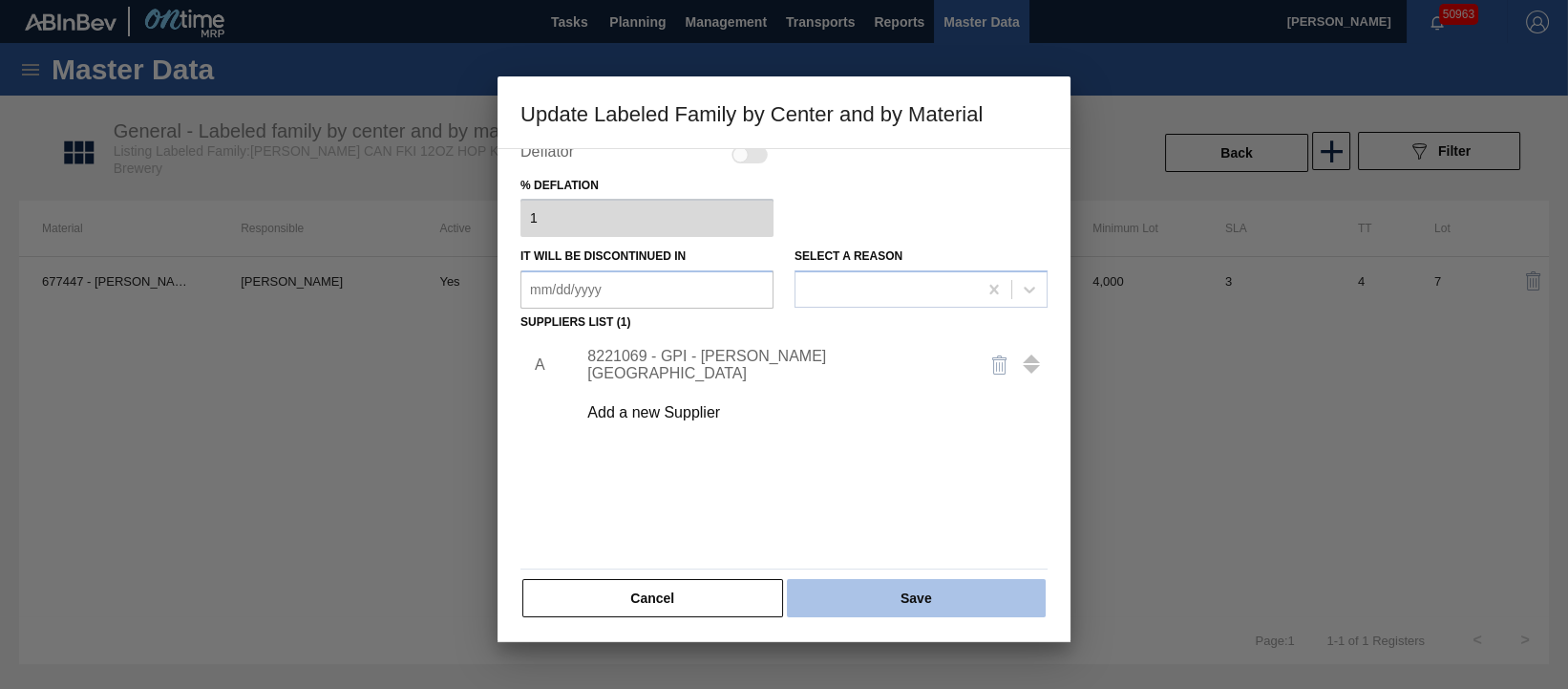
click at [875, 586] on button "Save" at bounding box center [916, 597] width 259 height 38
